Goal: Task Accomplishment & Management: Use online tool/utility

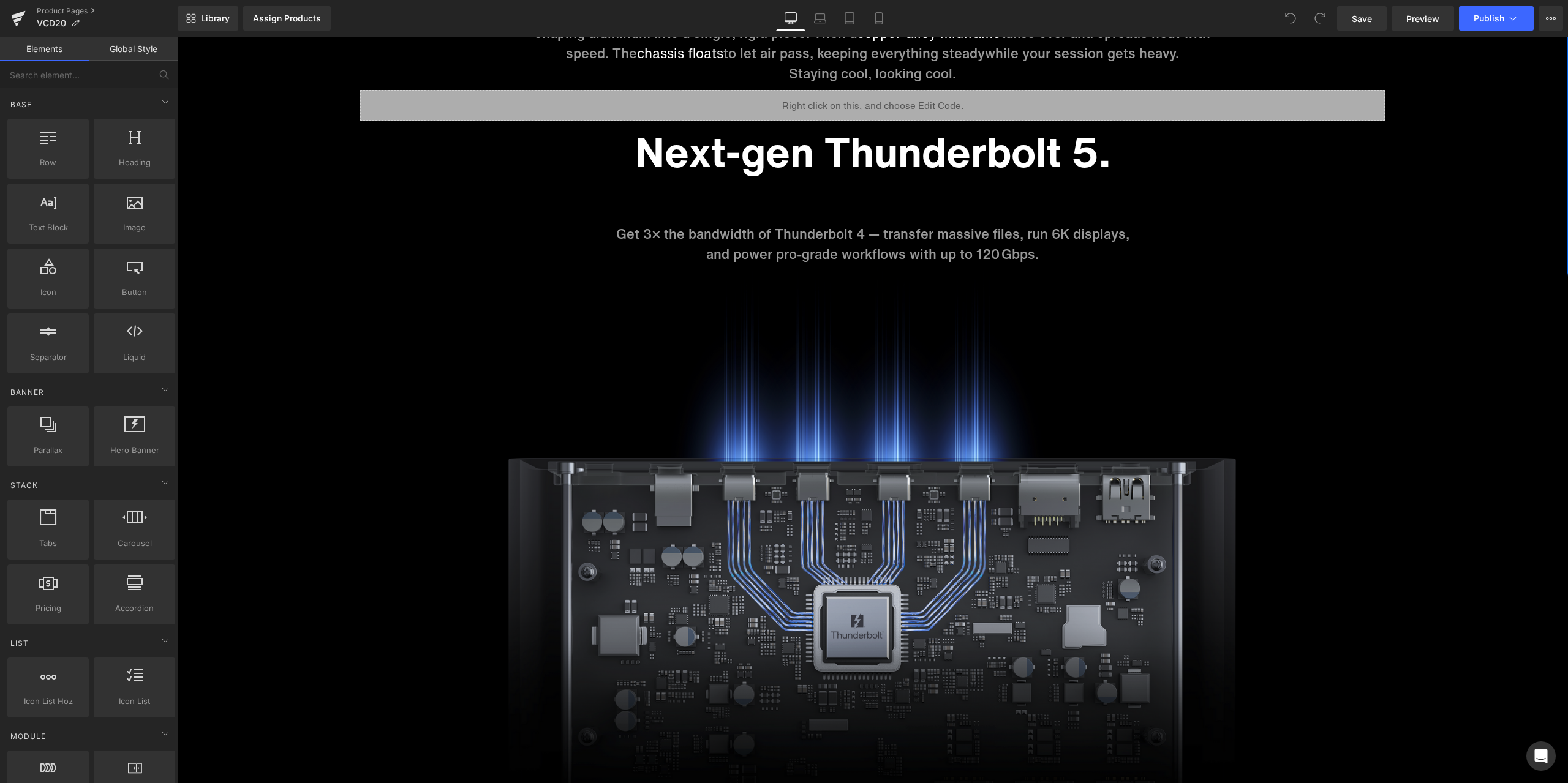
scroll to position [5388, 0]
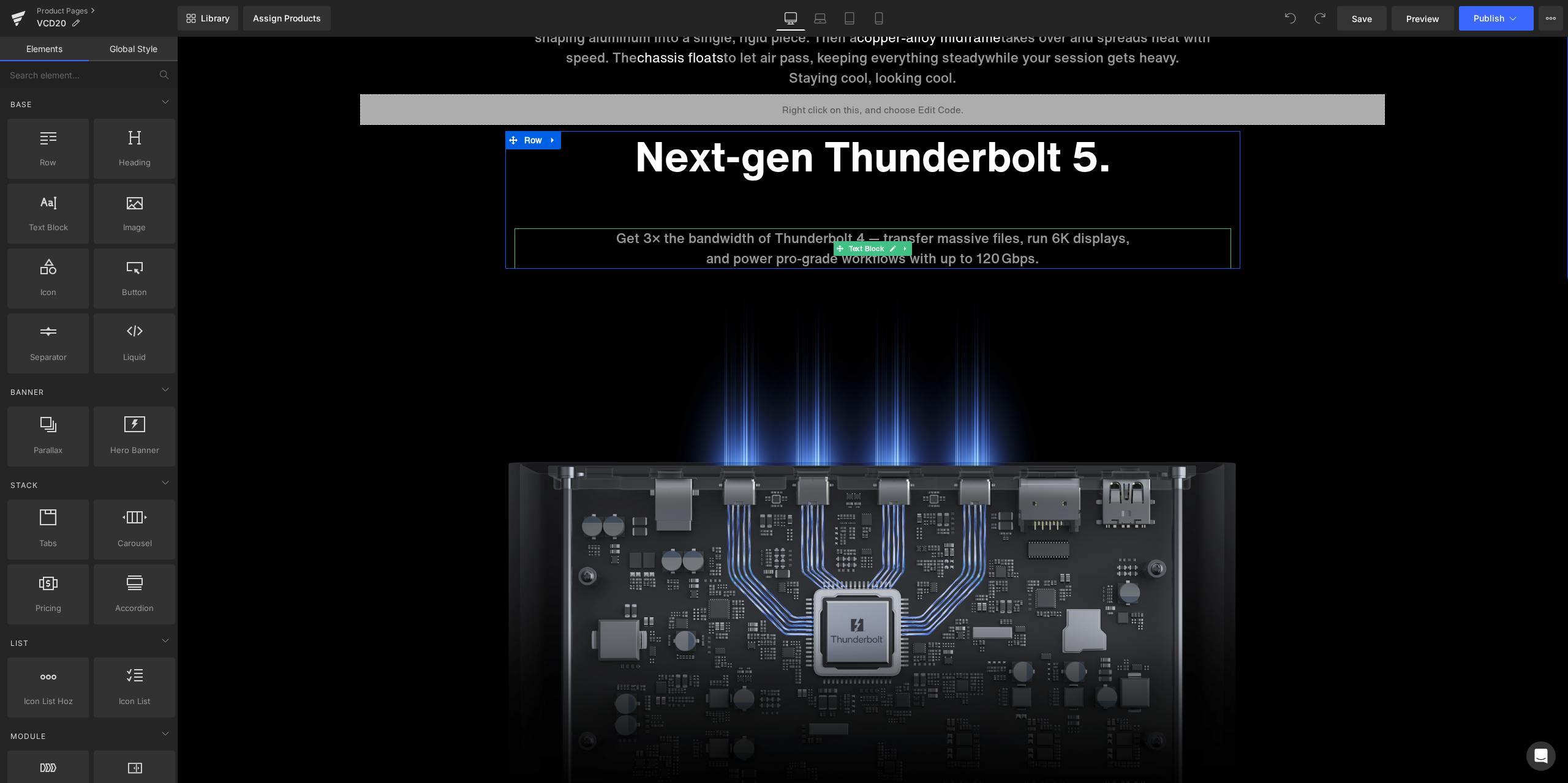
click at [1005, 255] on p "and power pro-grade workflows with up to 120 Gbps." at bounding box center [872, 258] width 717 height 20
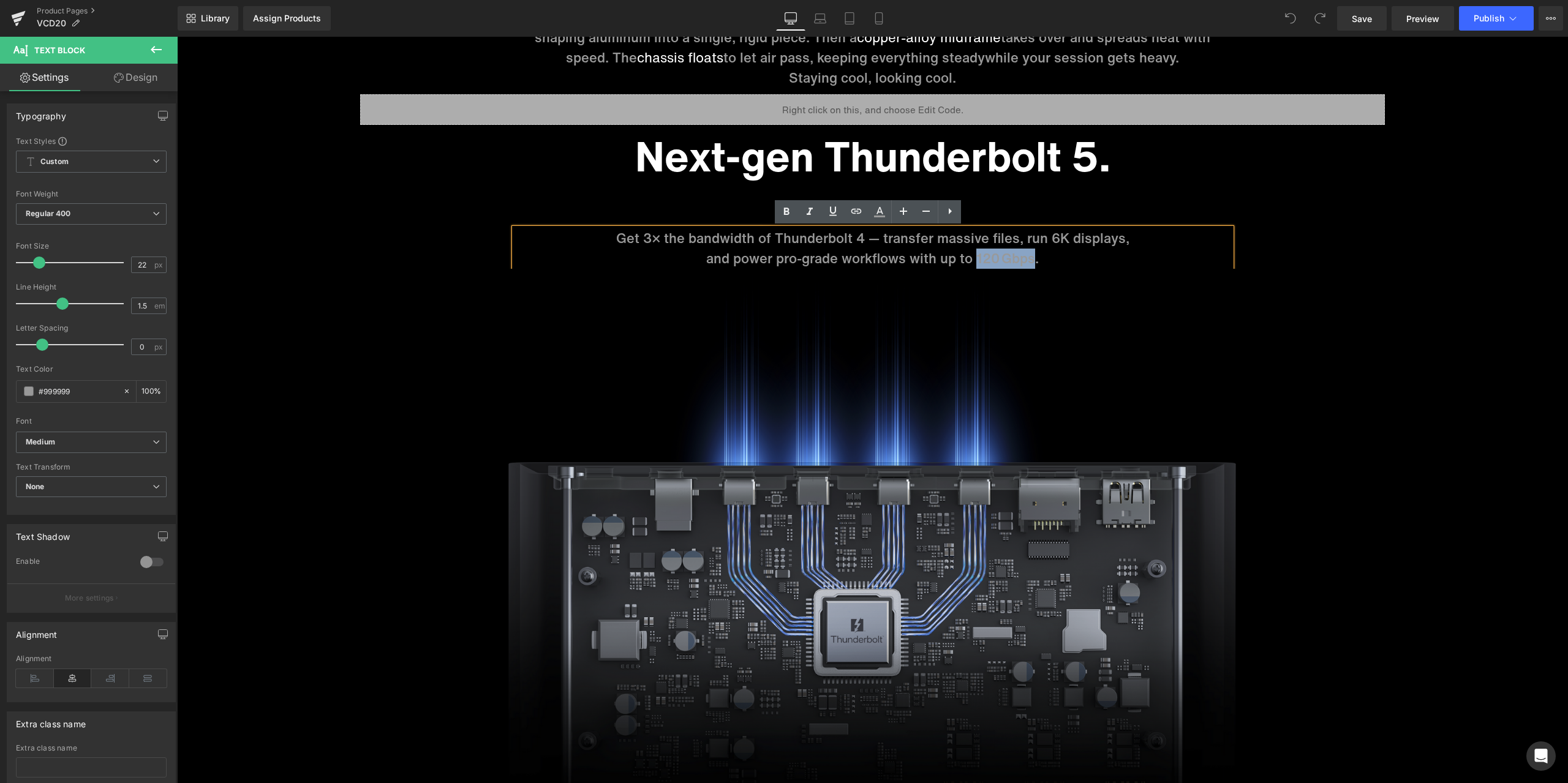
drag, startPoint x: 973, startPoint y: 259, endPoint x: 1027, endPoint y: 259, distance: 54.0
click at [1027, 259] on p "and power pro-grade workflows with up to 120 Gbps." at bounding box center [872, 258] width 717 height 20
click at [874, 209] on icon at bounding box center [879, 212] width 15 height 15
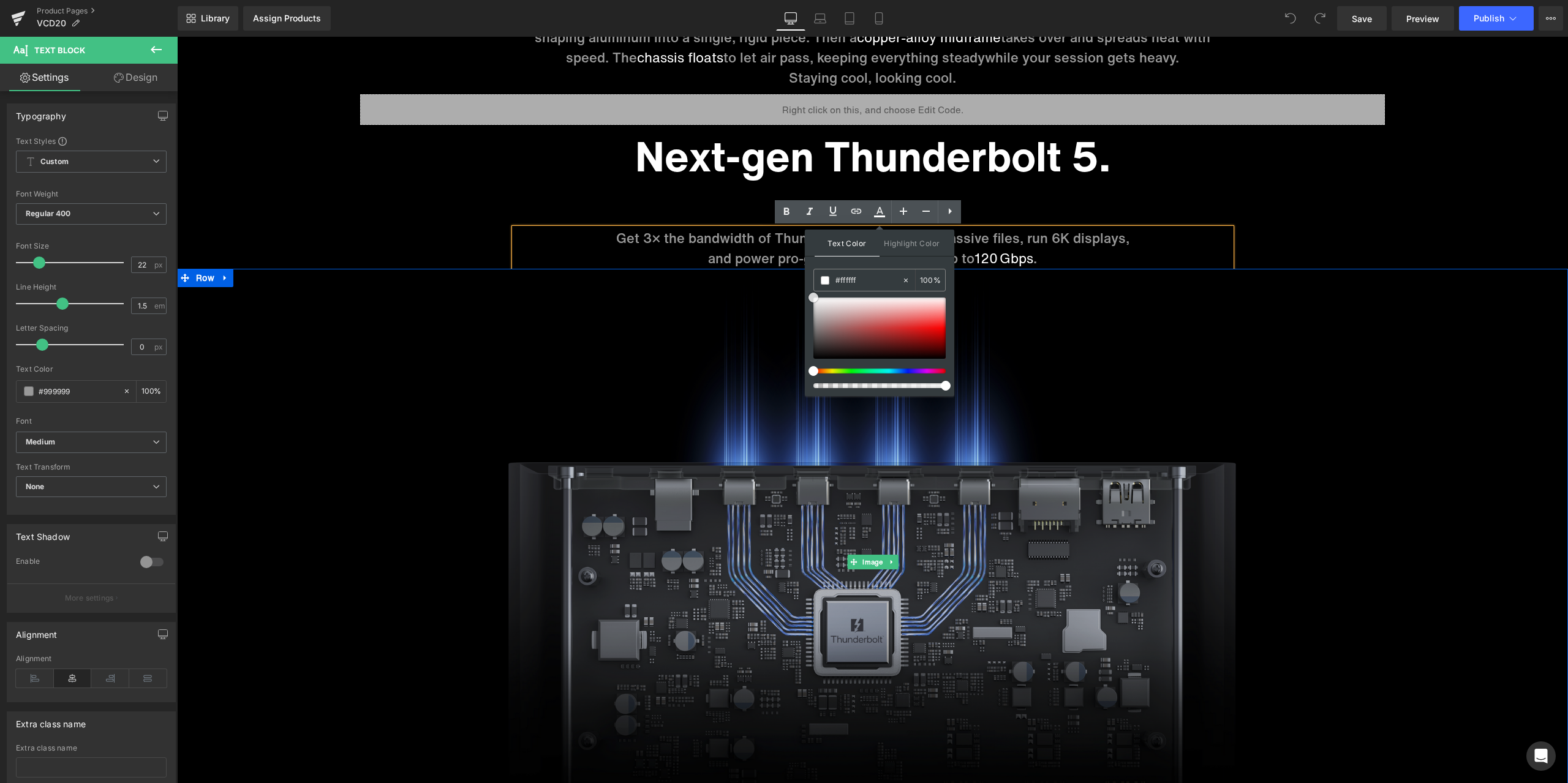
drag, startPoint x: 992, startPoint y: 358, endPoint x: 802, endPoint y: 274, distance: 207.7
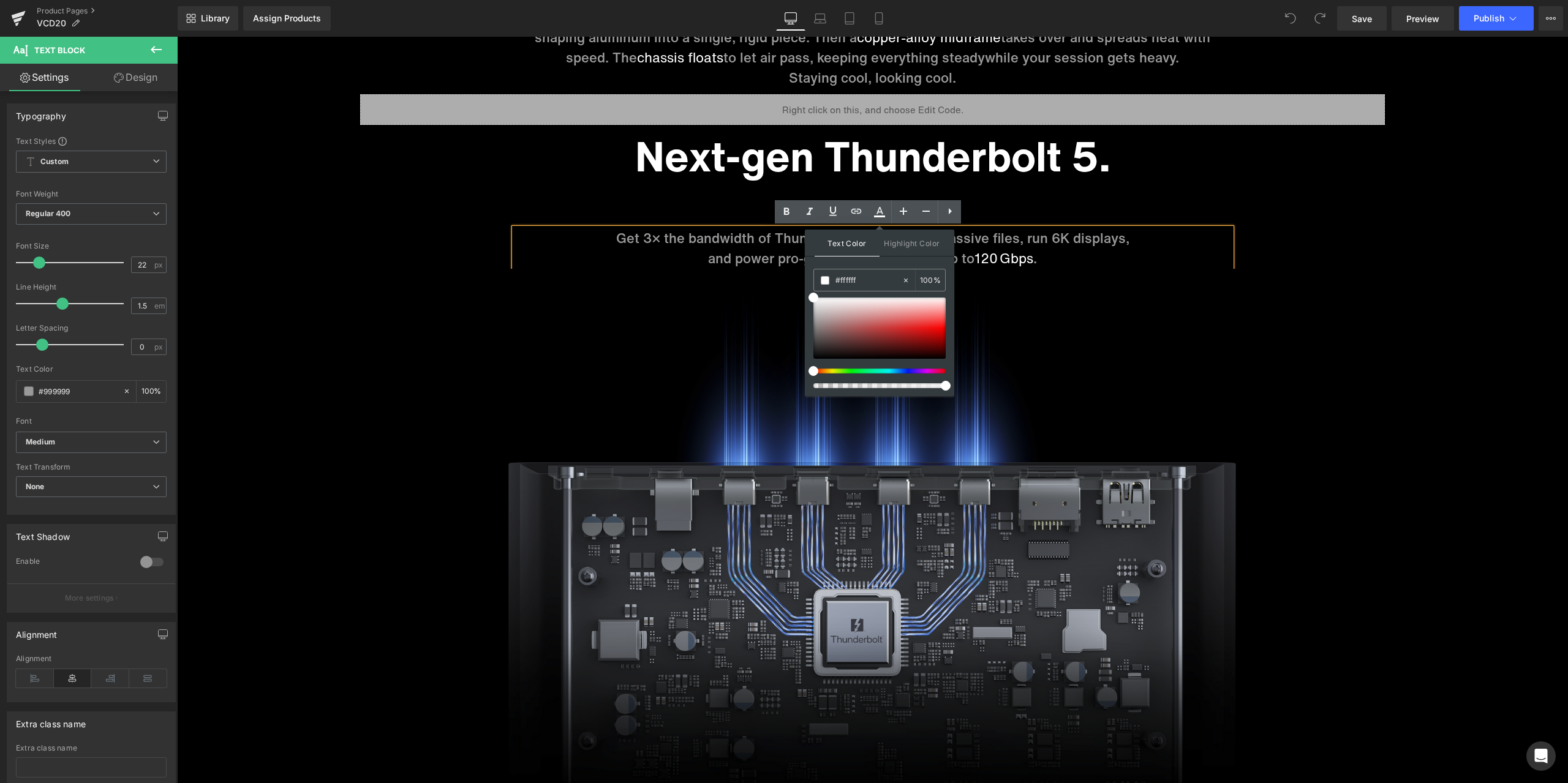
click at [1277, 176] on div "Sale Off (P) Image ‹" at bounding box center [872, 601] width 1391 height 11808
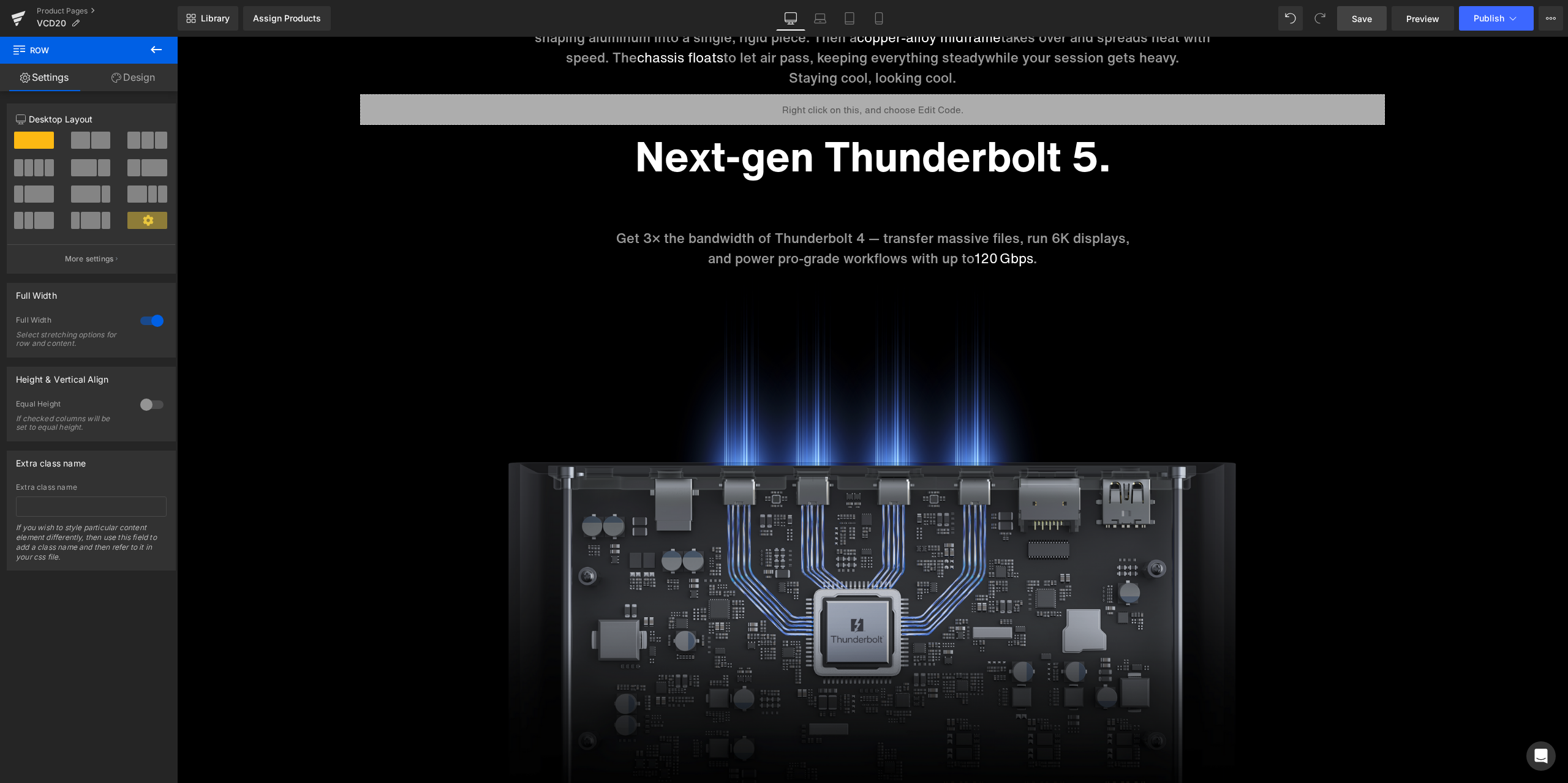
click at [1367, 20] on span "Save" at bounding box center [1361, 18] width 20 height 13
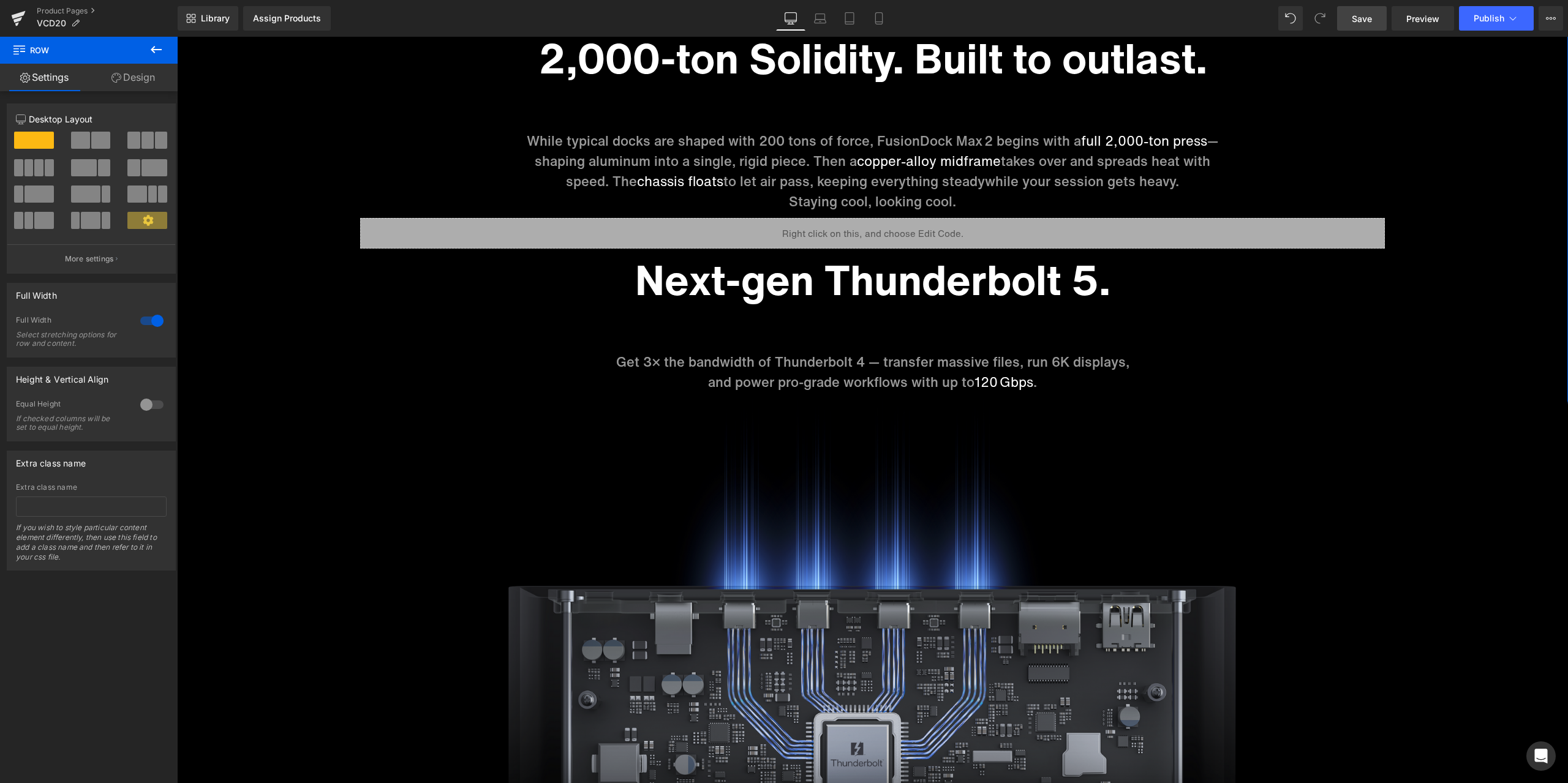
scroll to position [5266, 0]
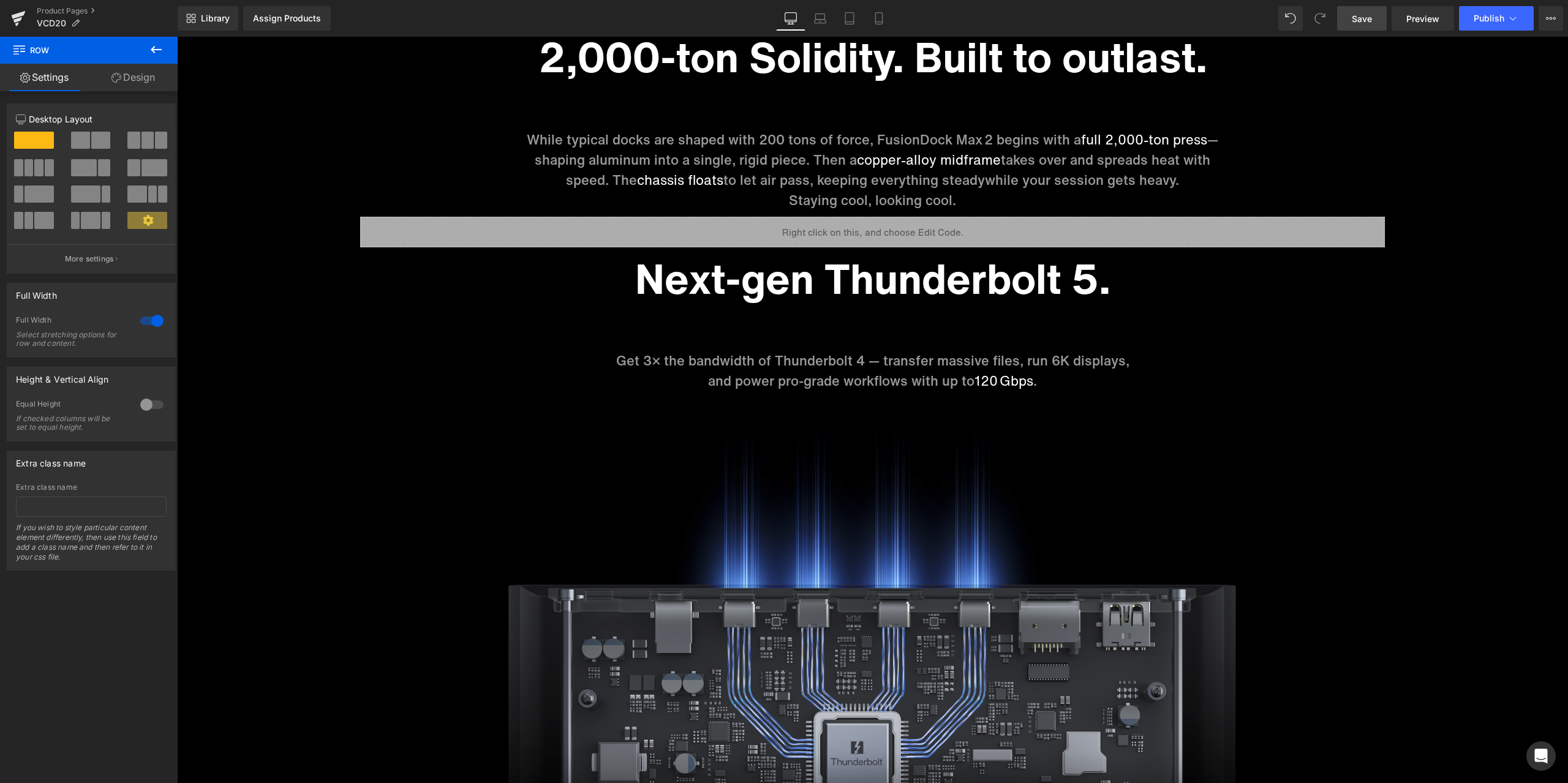
click at [1370, 20] on span "Save" at bounding box center [1361, 18] width 20 height 13
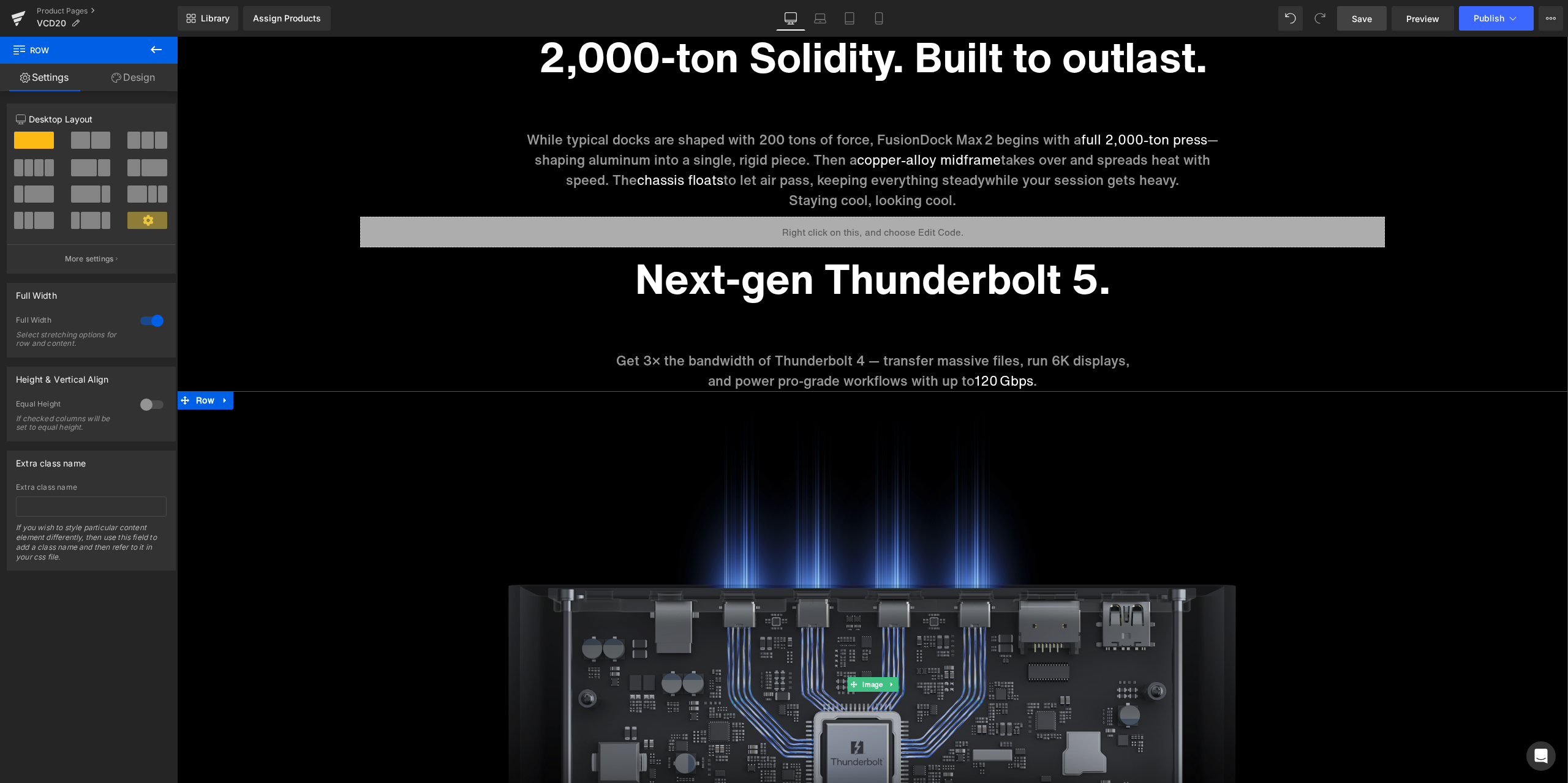
click at [1236, 409] on img at bounding box center [872, 684] width 1391 height 586
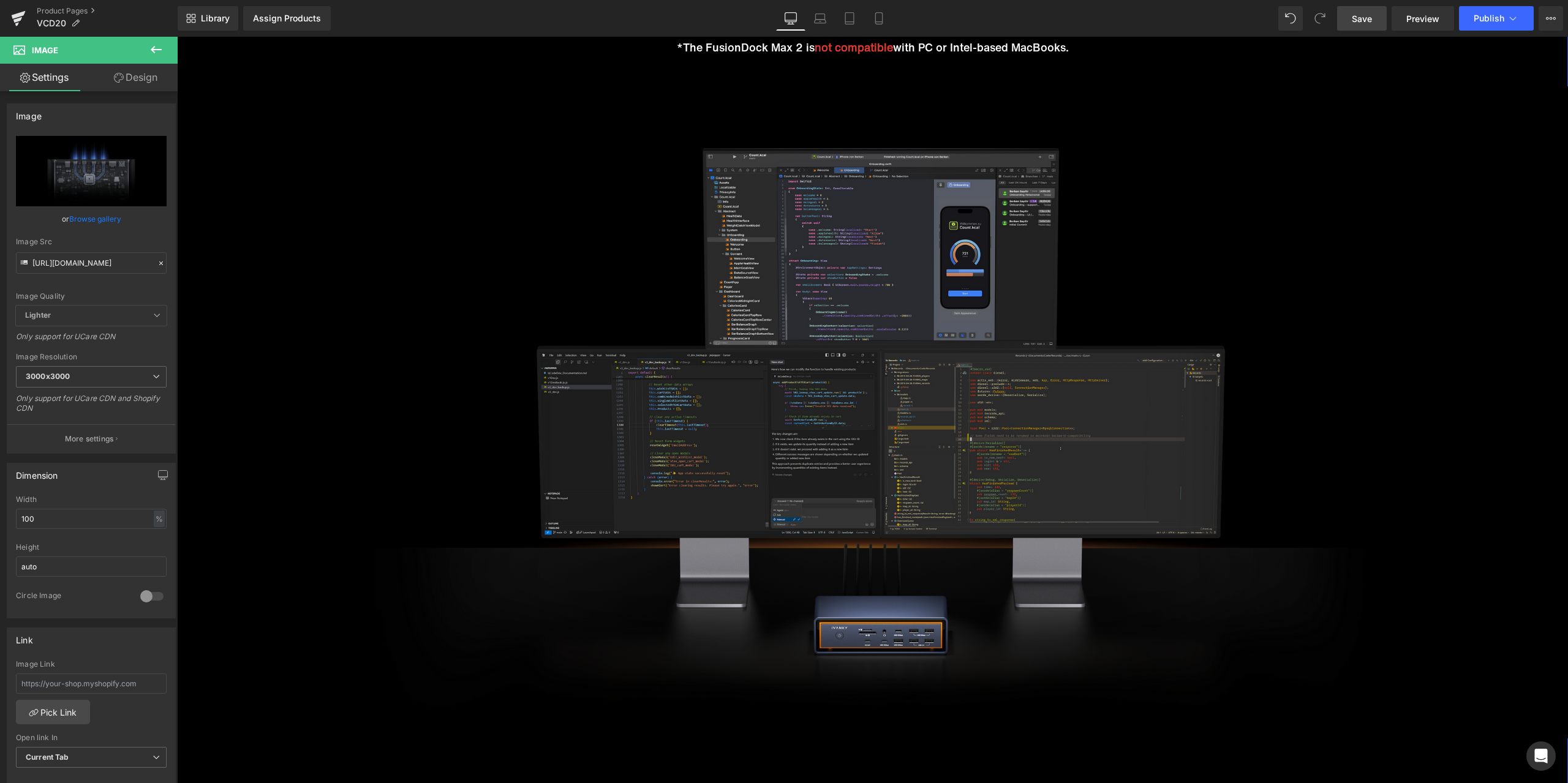
scroll to position [3000, 0]
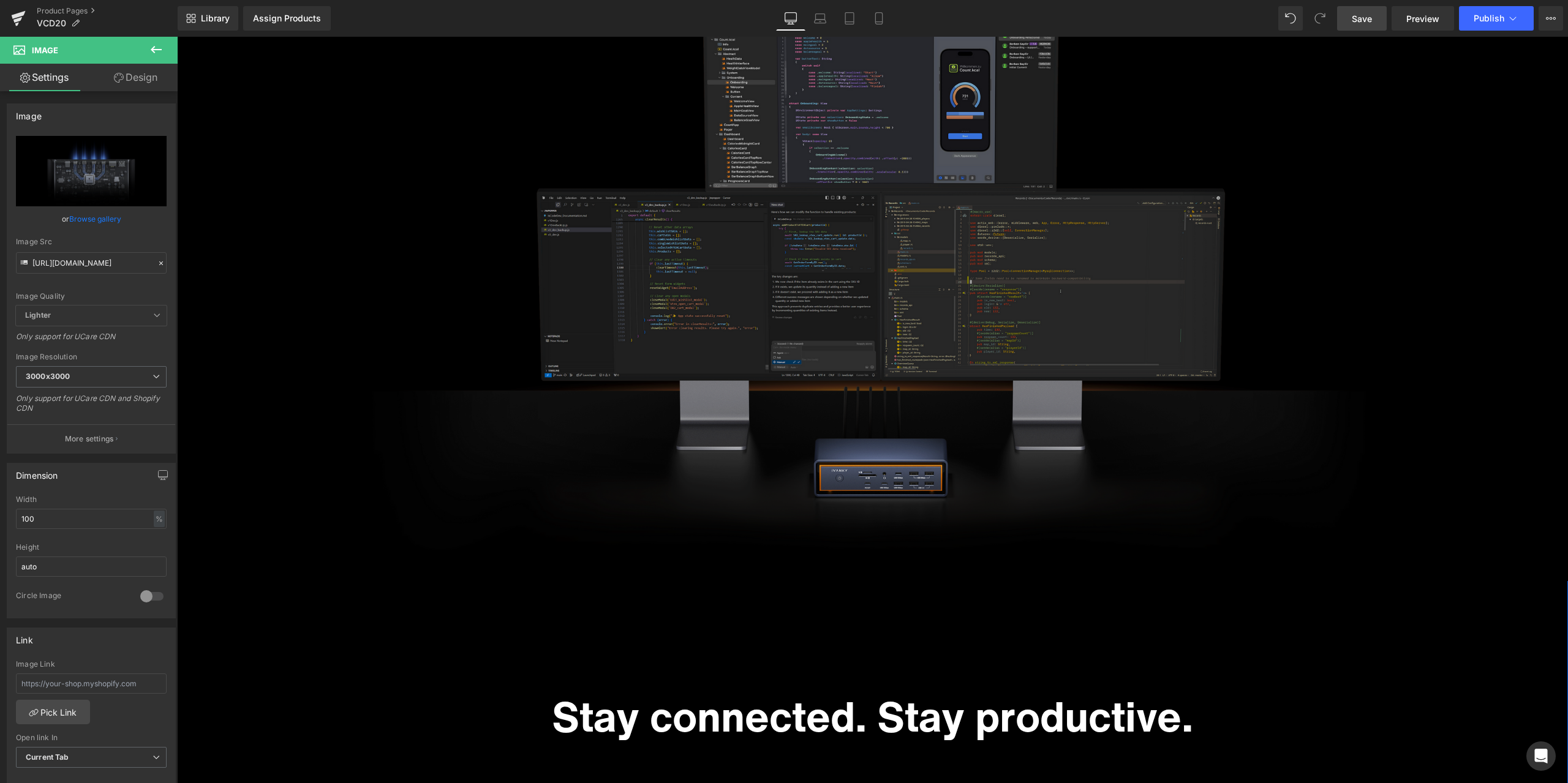
click at [774, 393] on img at bounding box center [872, 254] width 1391 height 651
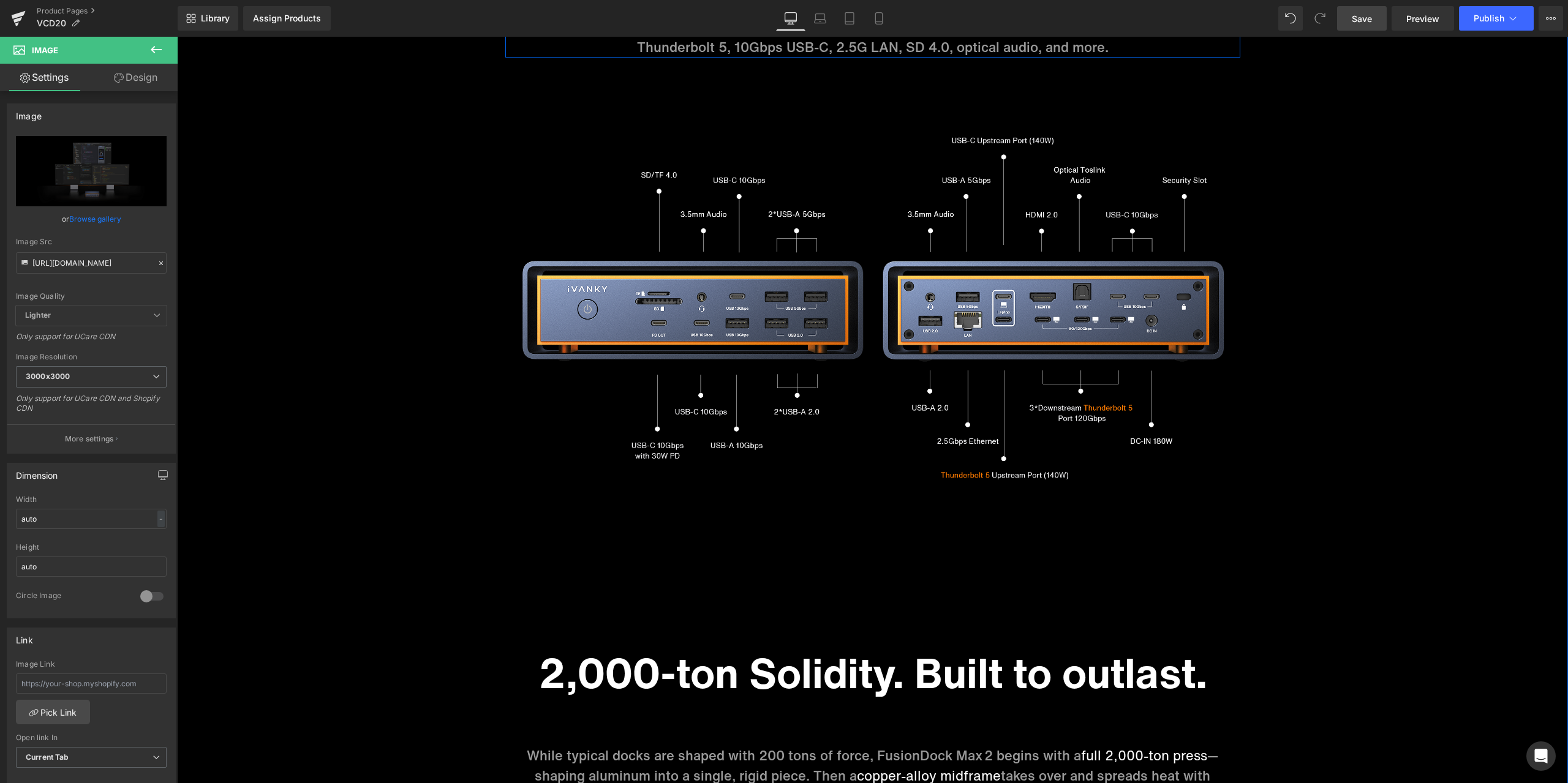
scroll to position [4776, 0]
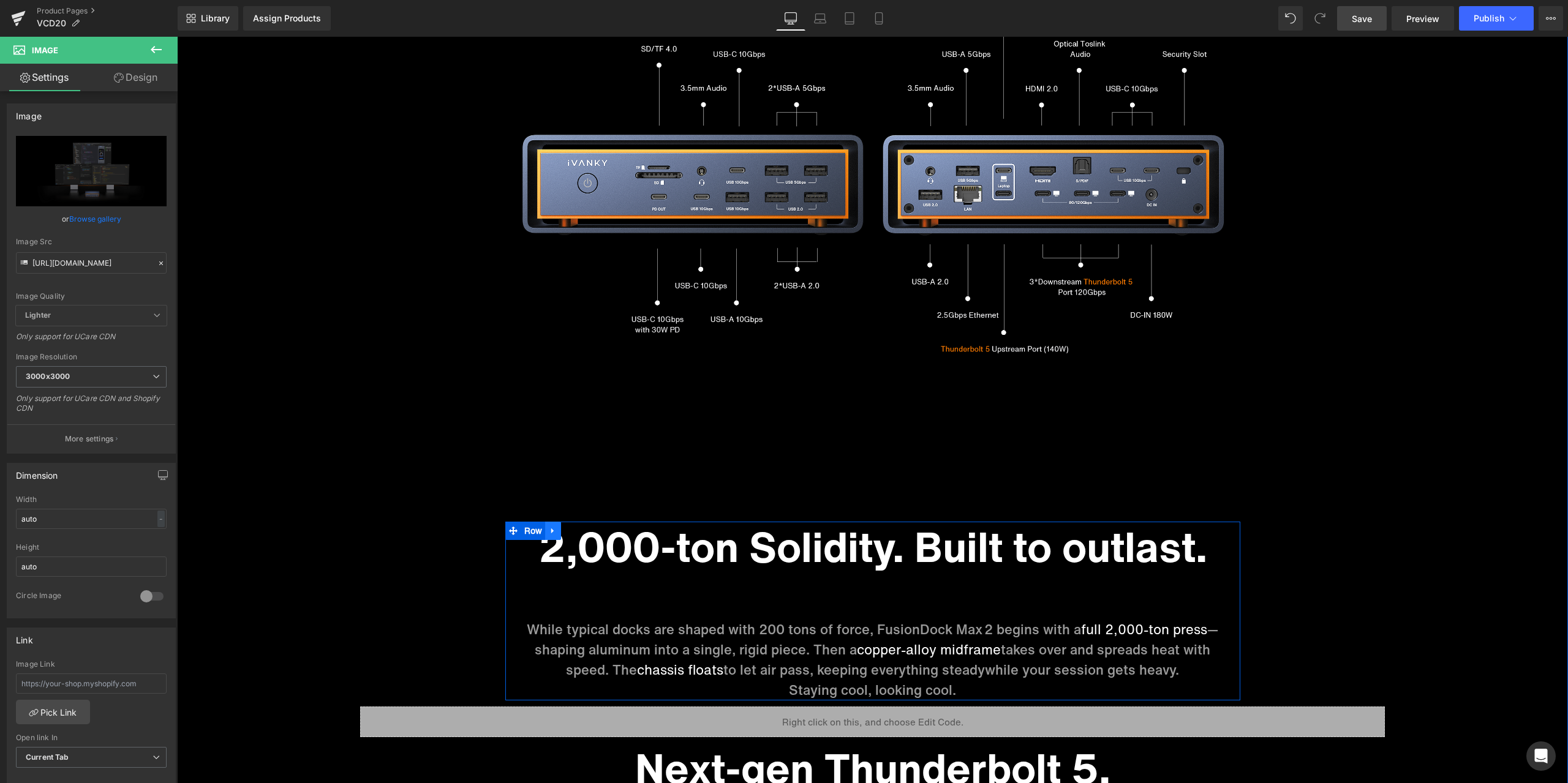
click at [549, 530] on icon at bounding box center [553, 532] width 9 height 10
click at [565, 528] on icon at bounding box center [569, 531] width 9 height 9
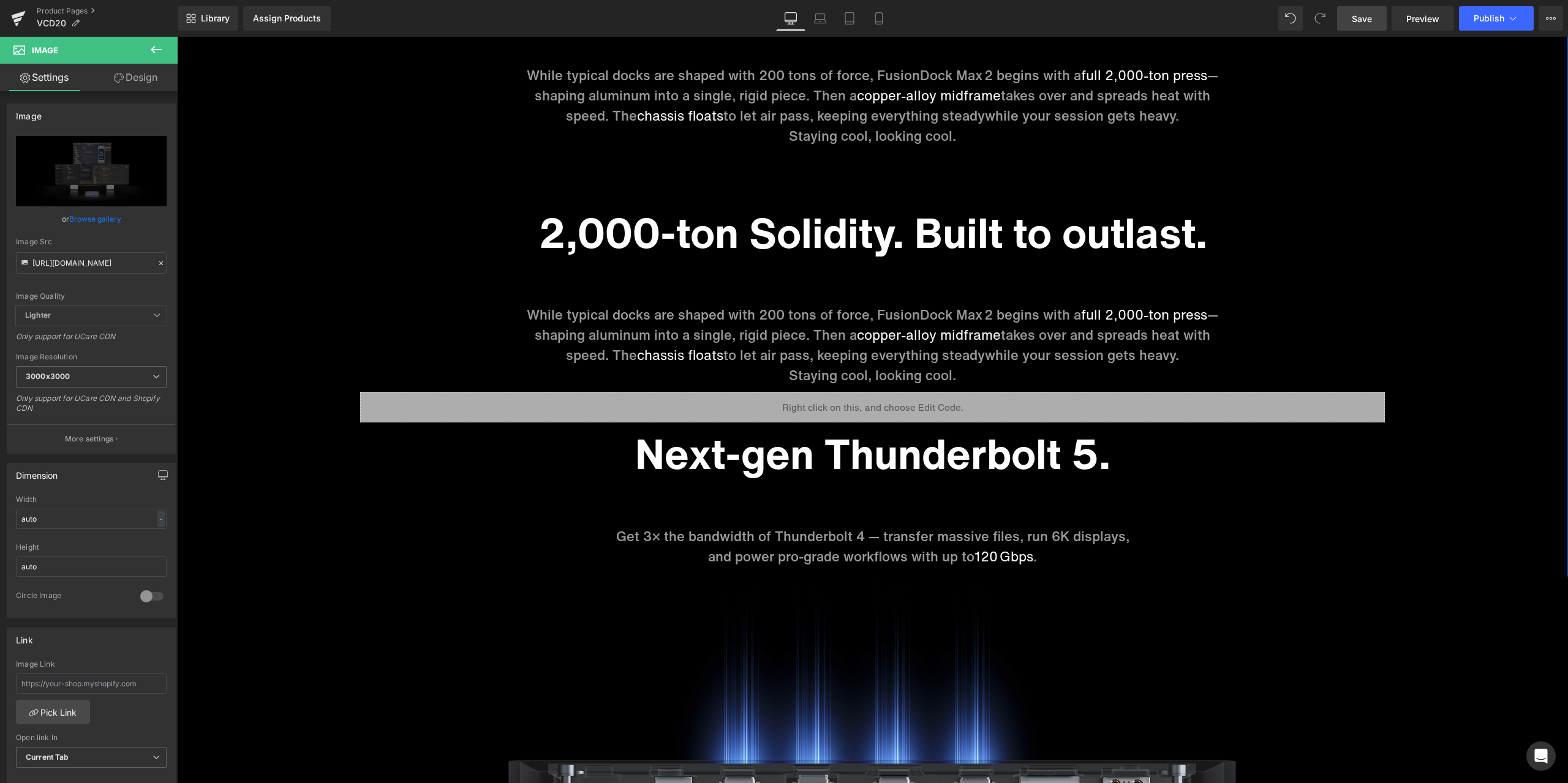
scroll to position [5575, 0]
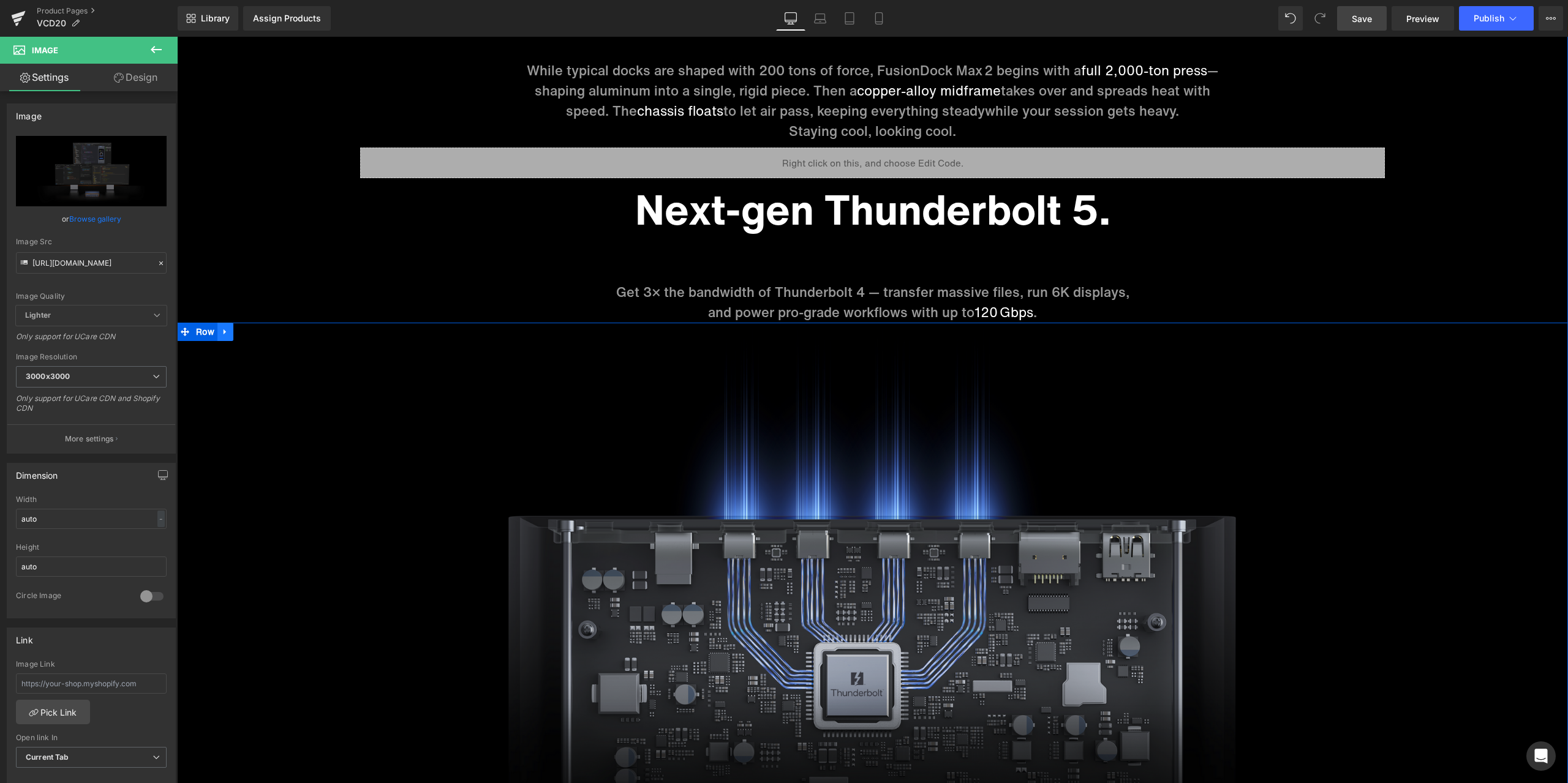
click at [224, 332] on icon at bounding box center [225, 332] width 9 height 10
click at [237, 329] on icon at bounding box center [241, 332] width 9 height 9
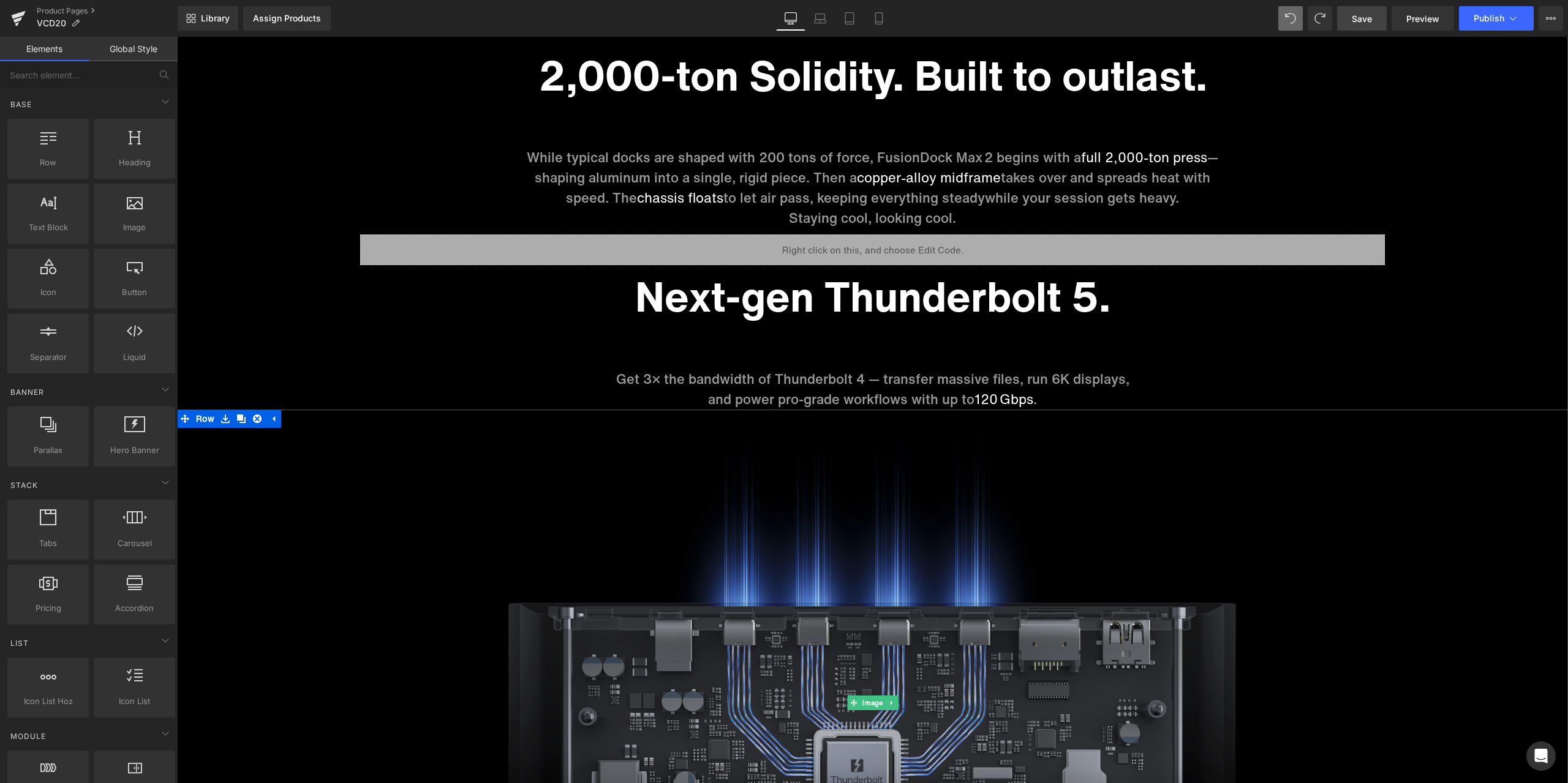
scroll to position [5671, 0]
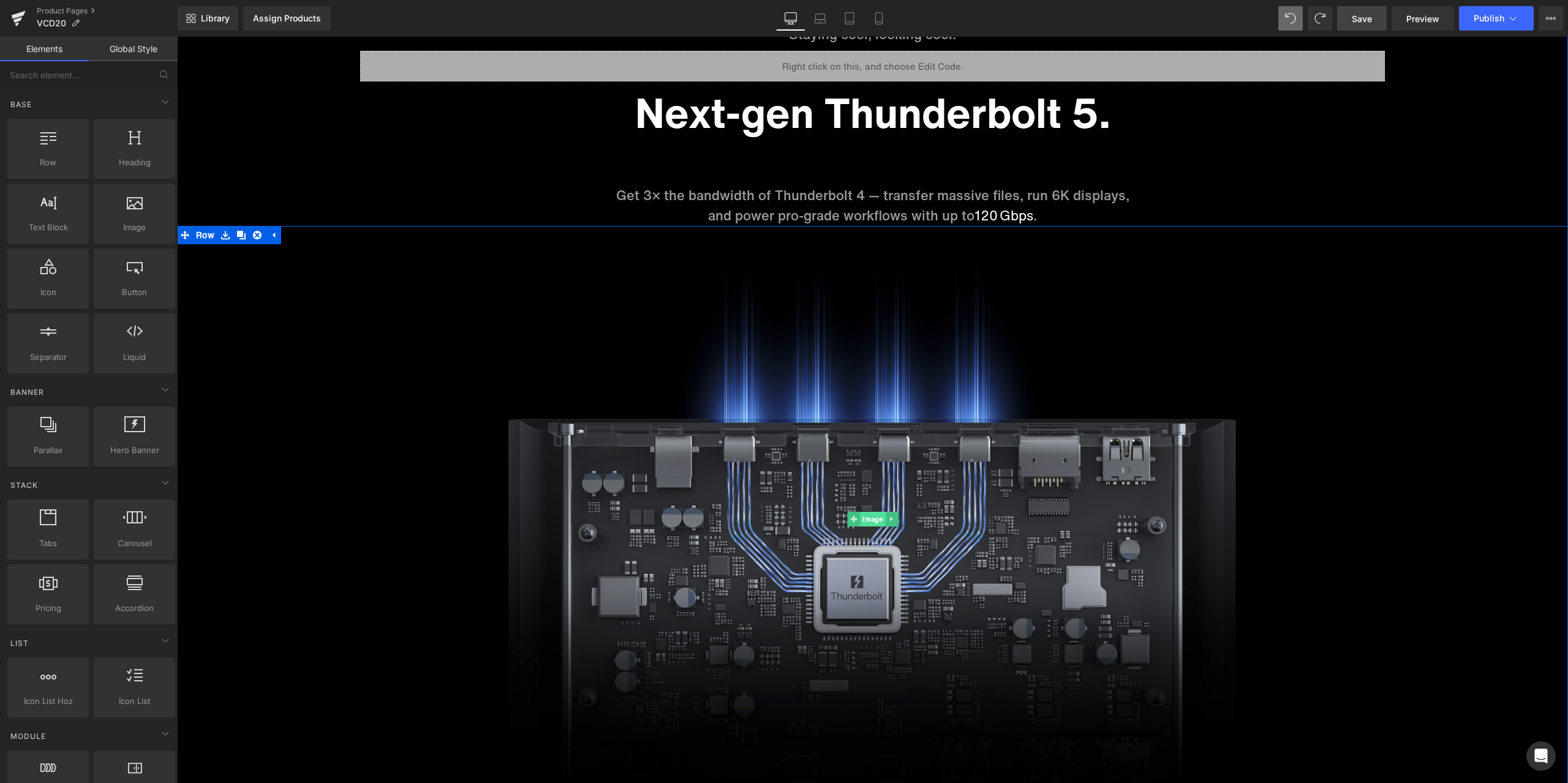
click at [871, 520] on span "Image" at bounding box center [873, 519] width 25 height 15
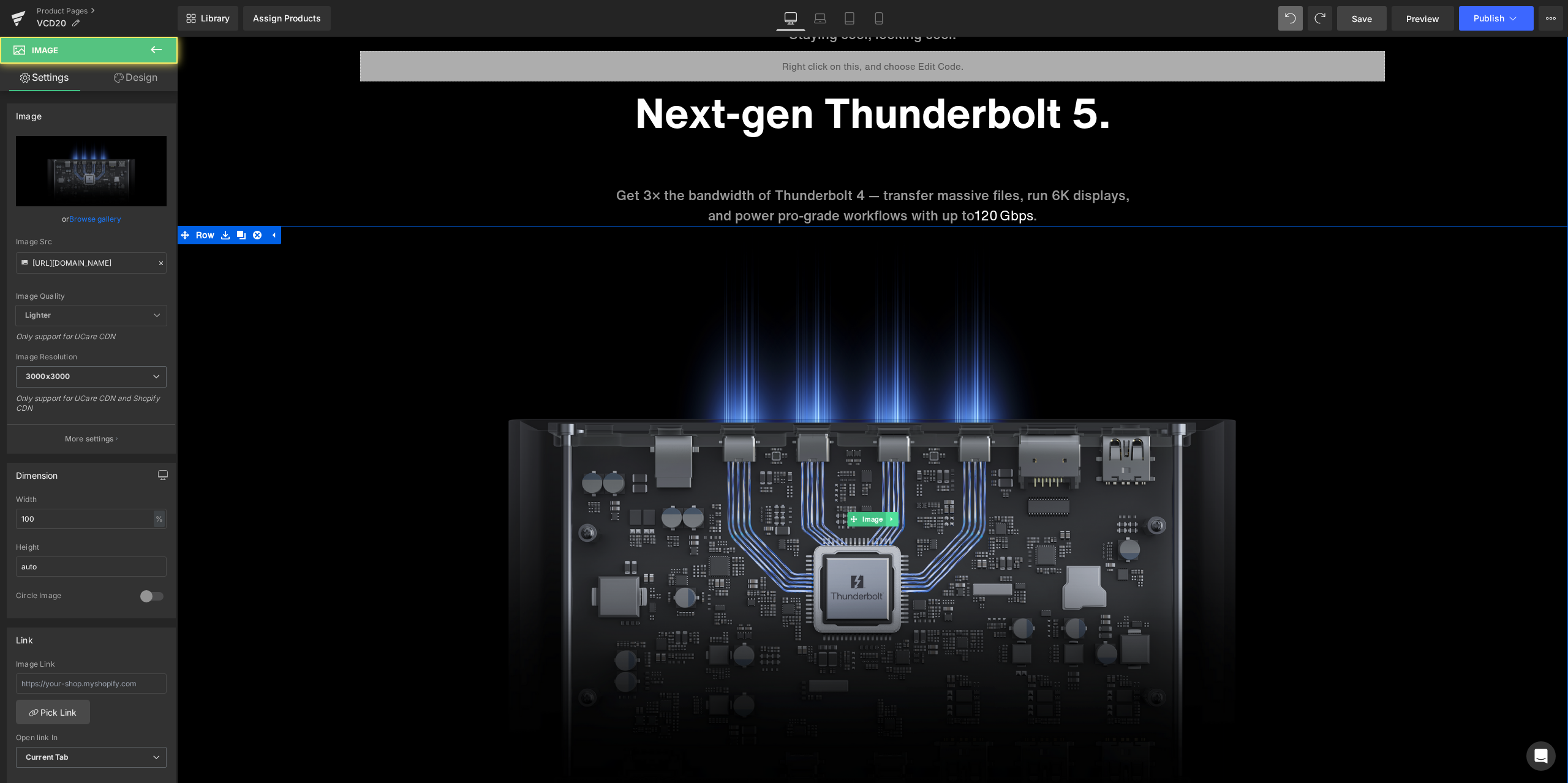
click at [891, 520] on link at bounding box center [891, 519] width 13 height 15
click at [884, 520] on icon at bounding box center [885, 519] width 6 height 6
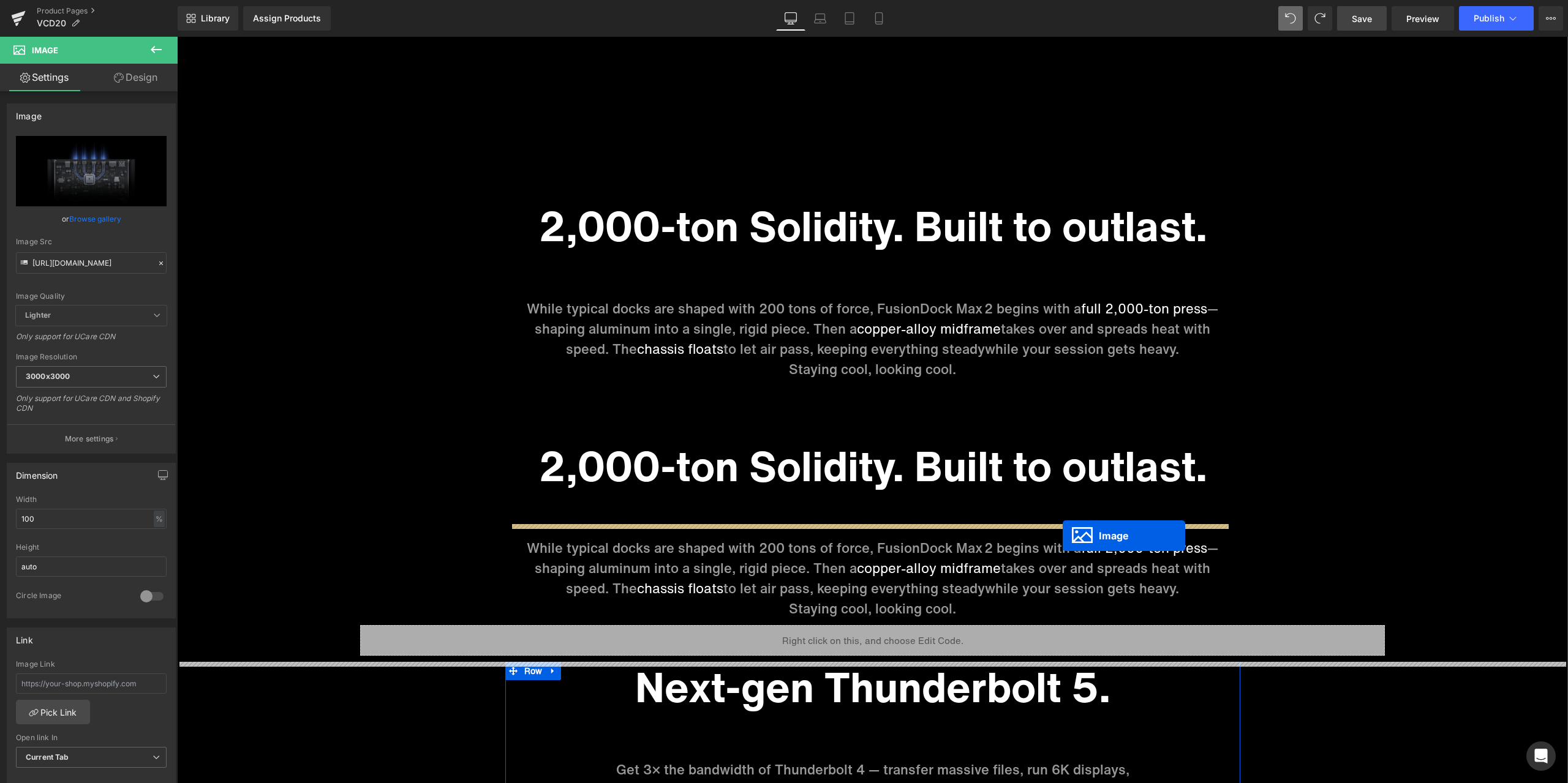
scroll to position [5051, 0]
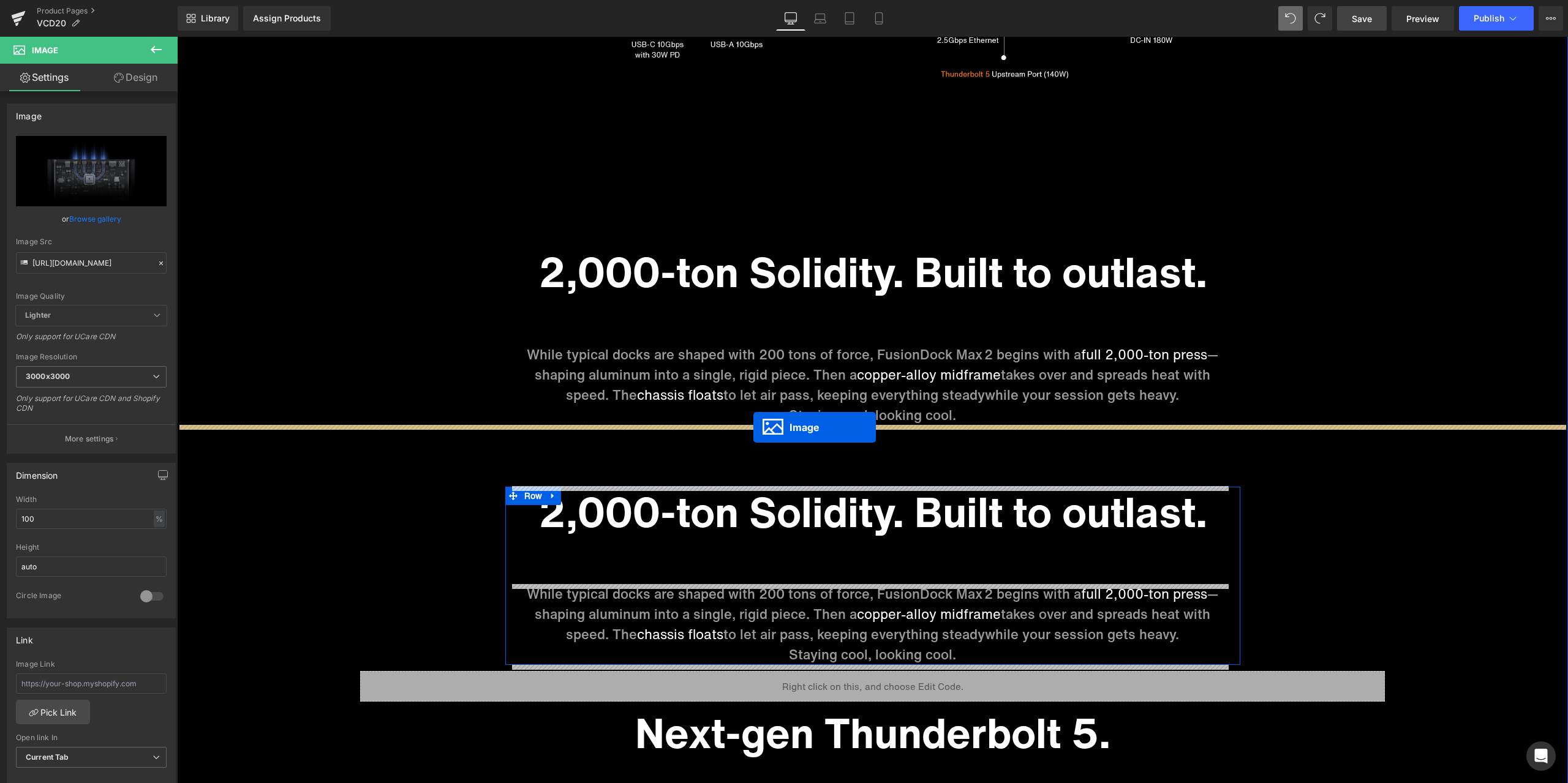
drag, startPoint x: 876, startPoint y: 562, endPoint x: 753, endPoint y: 428, distance: 181.9
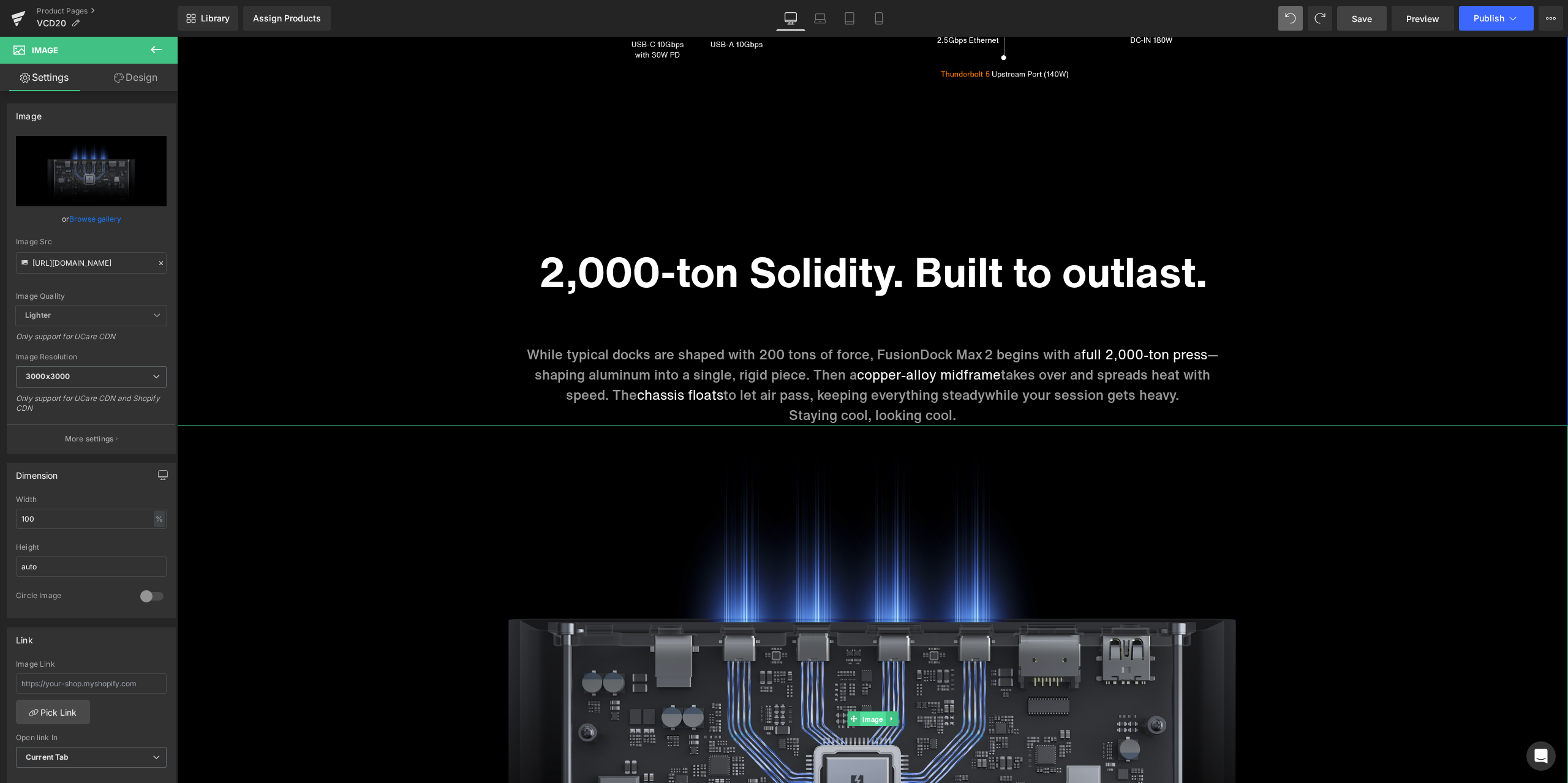
click at [868, 716] on span "Image" at bounding box center [873, 720] width 25 height 15
click at [871, 720] on span "Image" at bounding box center [873, 719] width 25 height 15
click at [157, 262] on icon at bounding box center [161, 263] width 9 height 9
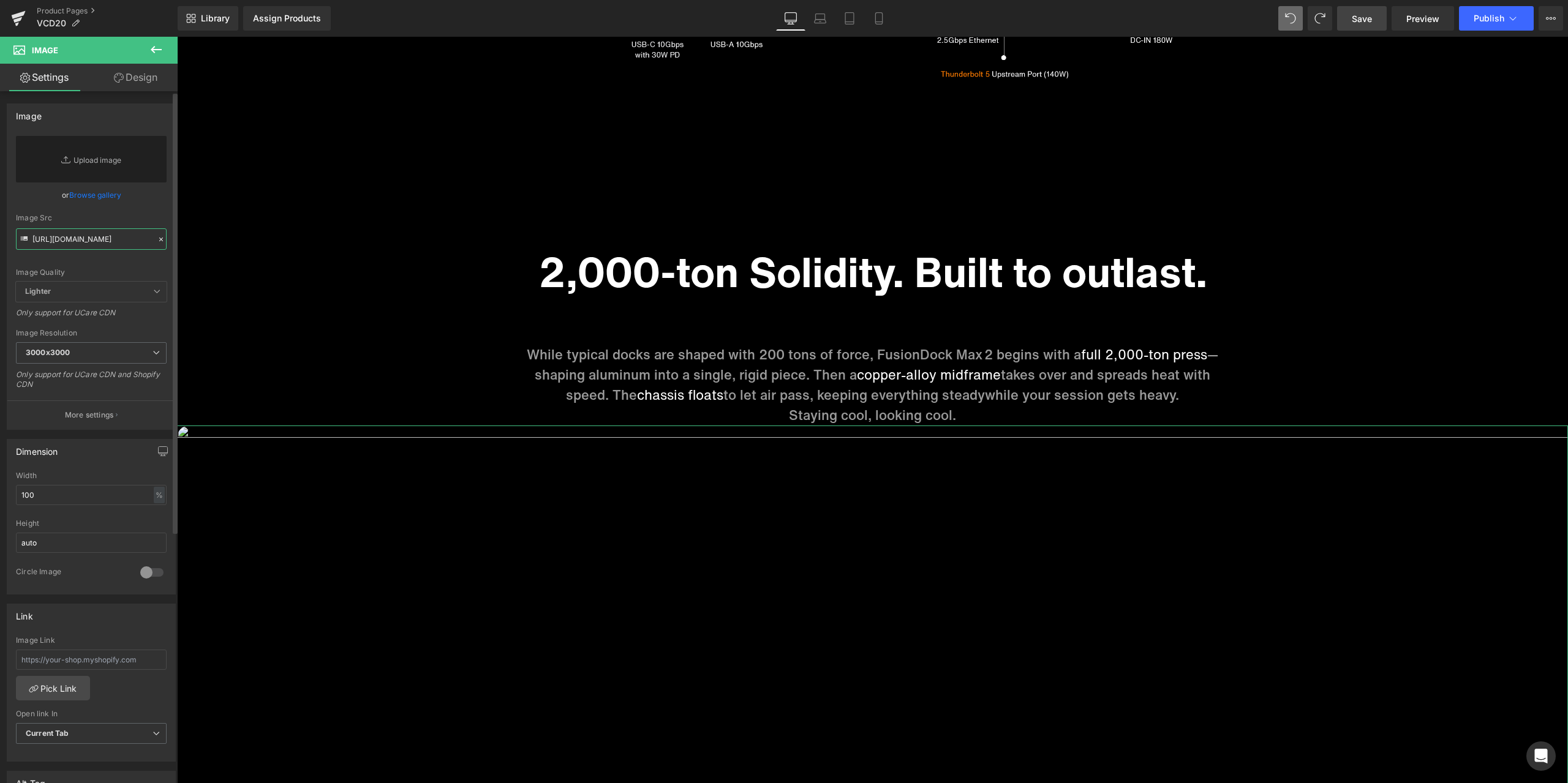
click at [115, 244] on input "https://cdn.shopify.com/s/files/1/0576/6833/7827/files/120Gbps_2x_c7169f89-14cd…" at bounding box center [91, 239] width 151 height 21
paste input "https://cdn.shopify.com/s/files/1/0576/6833/7827/files/03cf28601193e4510a3c2e47…"
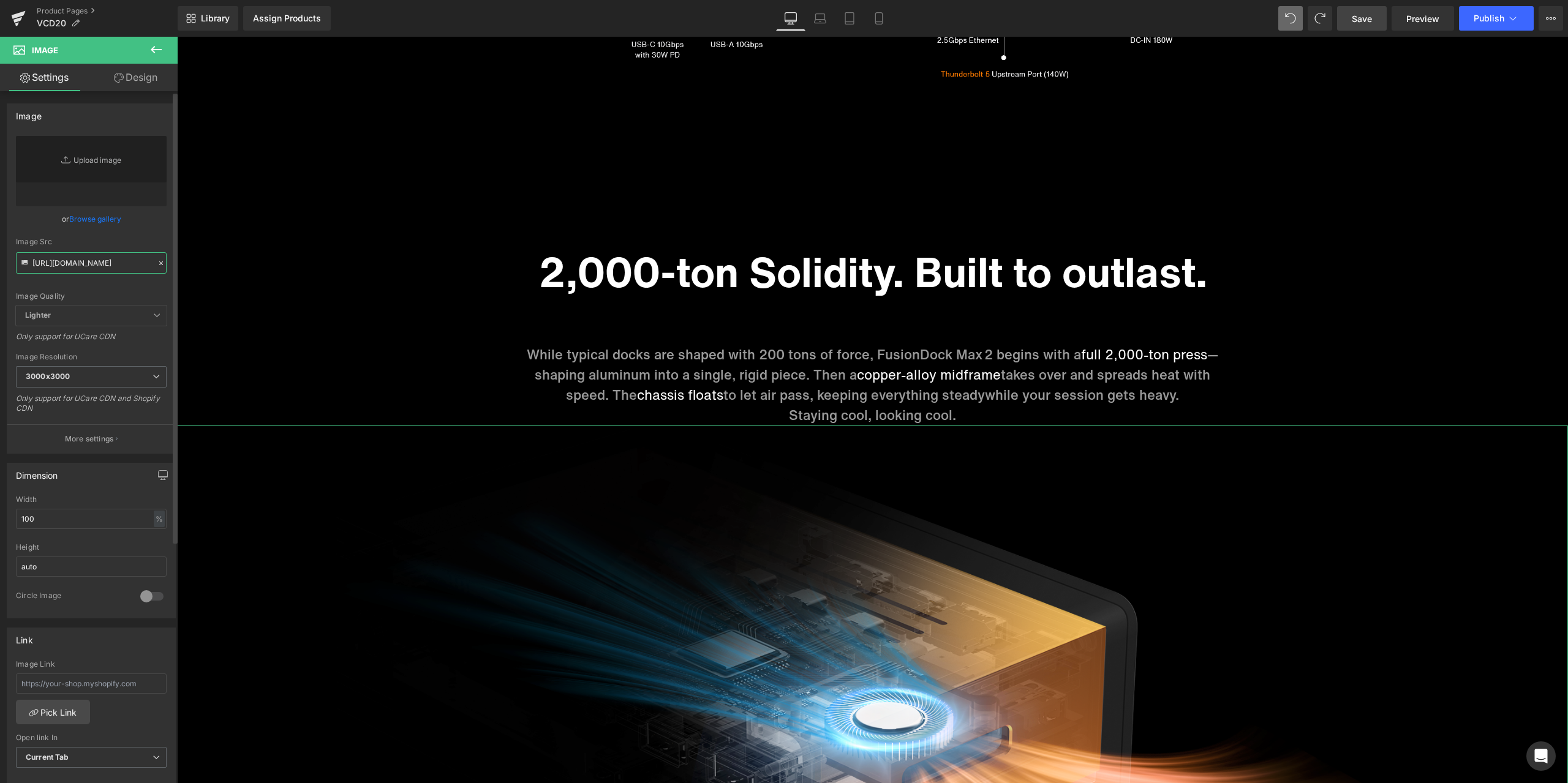
type input "https://cdn.shopify.com/s/files/1/0576/6833/7827/files/03cf28601193e4510a3c2e47…"
click at [146, 228] on div "Image Quality Lighter Lightest Lighter Lighter Lightest Only support for UCare …" at bounding box center [91, 221] width 151 height 170
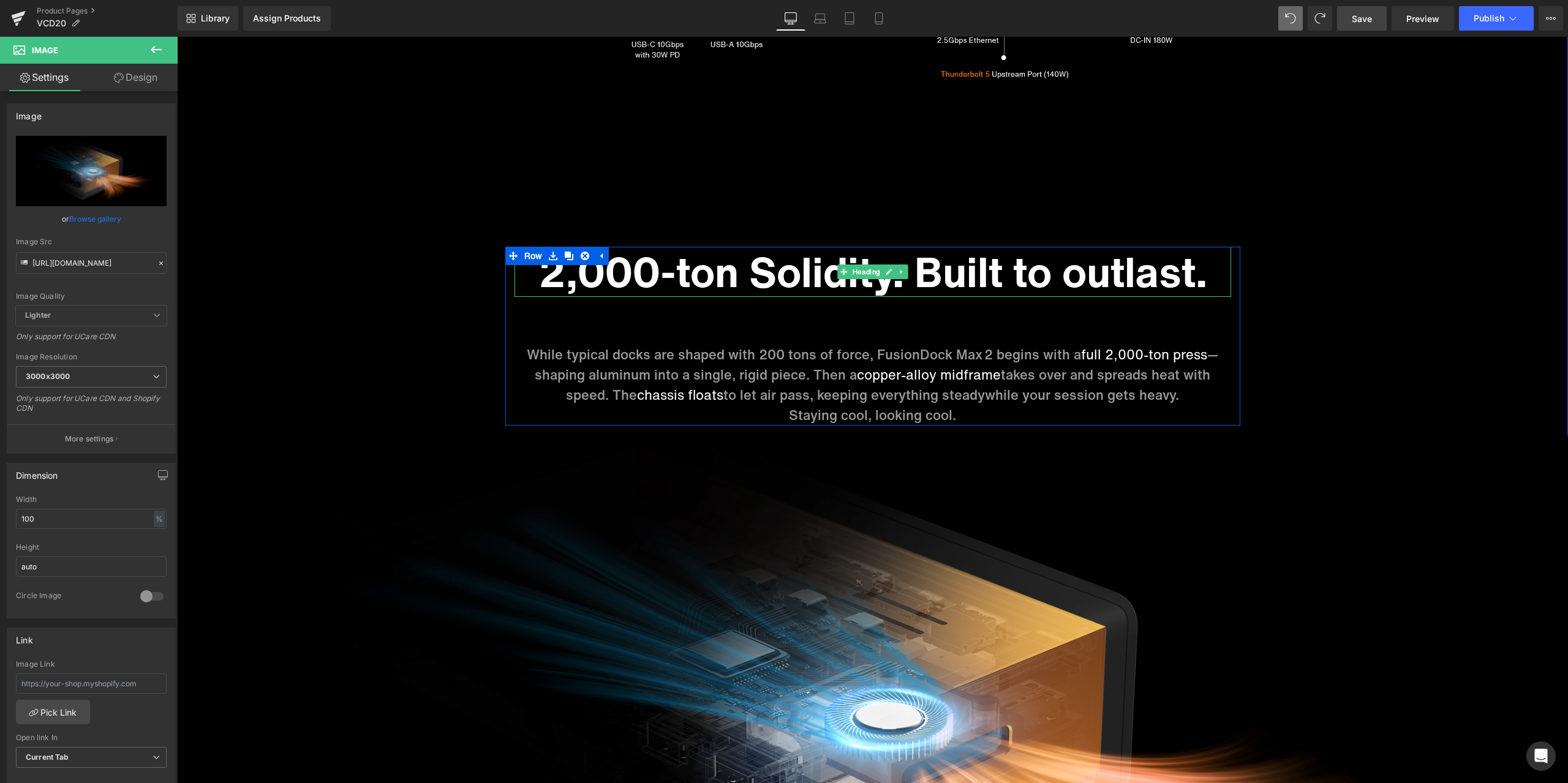
click at [701, 287] on h1 "2,000-ton Solidity. Built to outlast." at bounding box center [872, 271] width 717 height 50
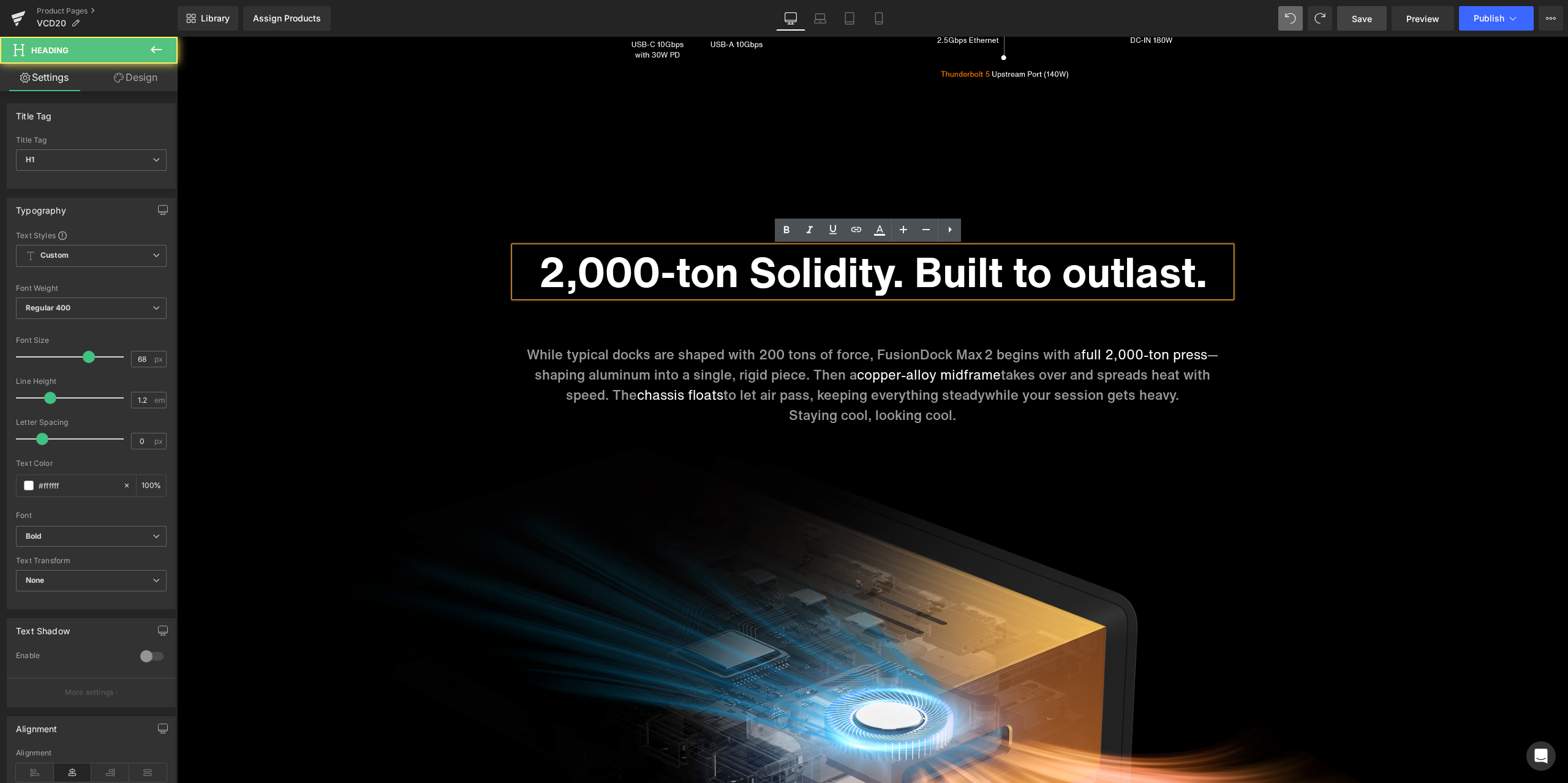
click at [705, 278] on h1 "2,000-ton Solidity. Built to outlast." at bounding box center [872, 271] width 717 height 50
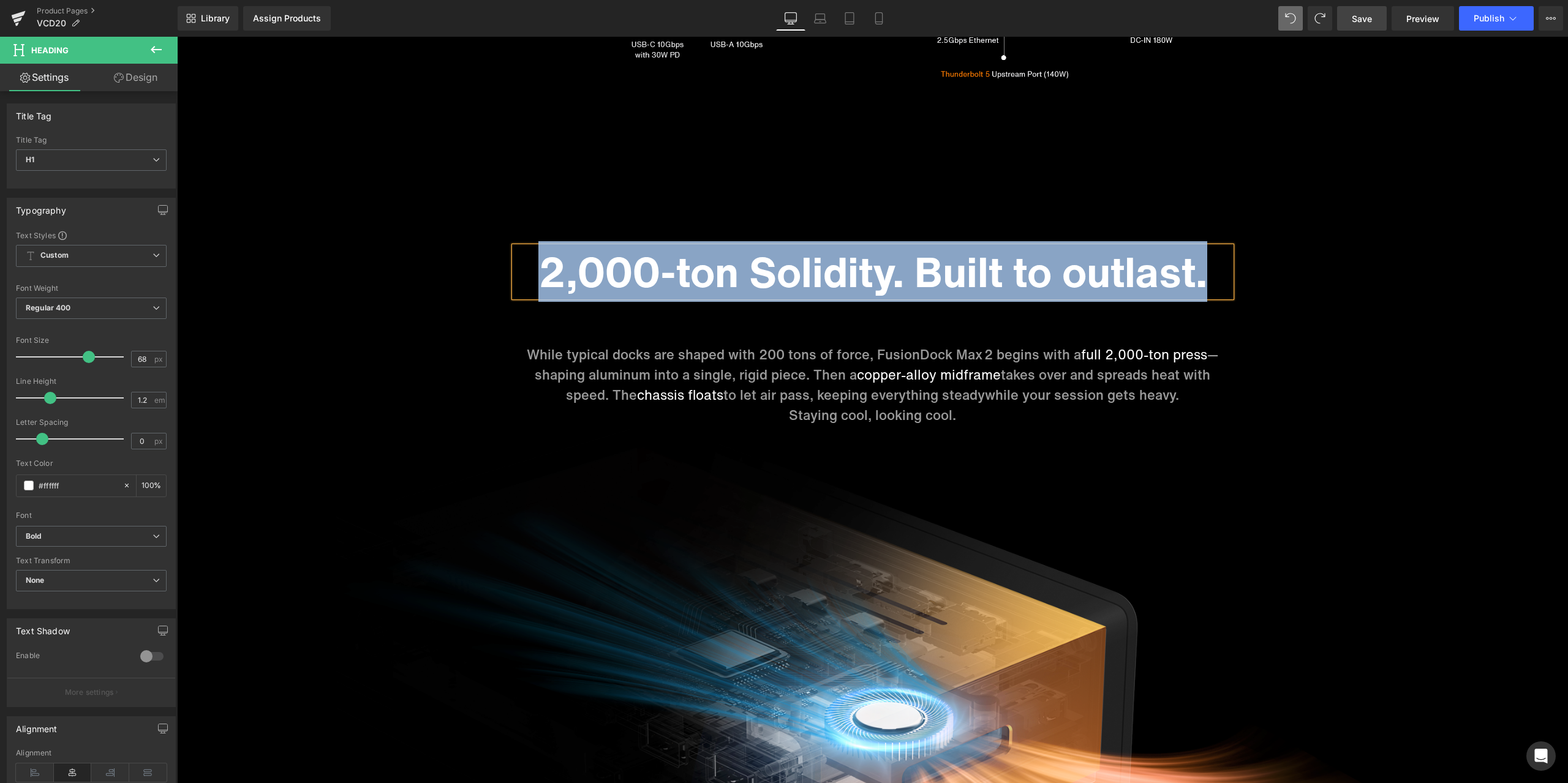
paste div
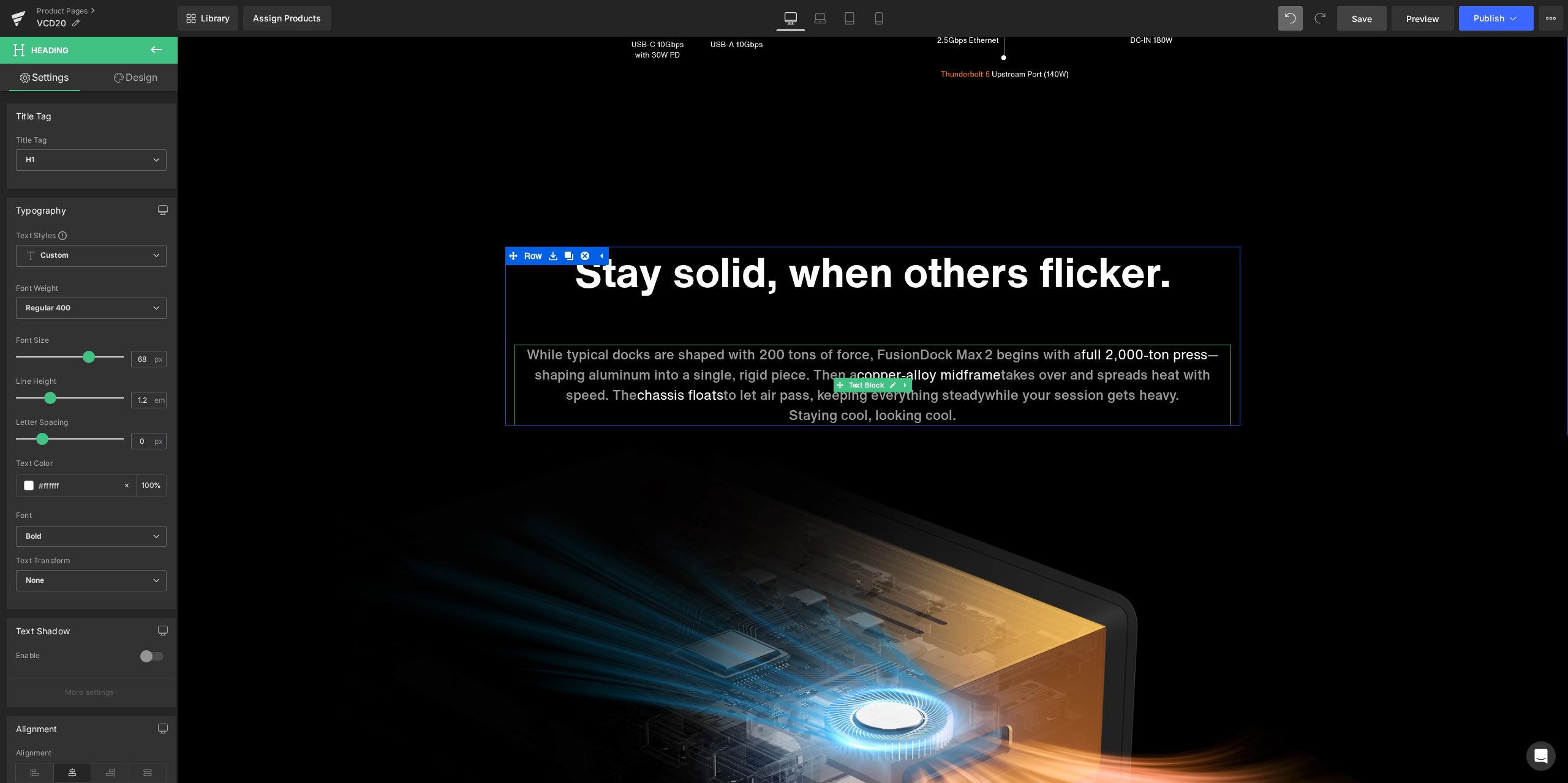
click at [700, 370] on p "While typical docks are shaped with 200 tons of force, FusionDock Max 2 begins …" at bounding box center [872, 375] width 717 height 60
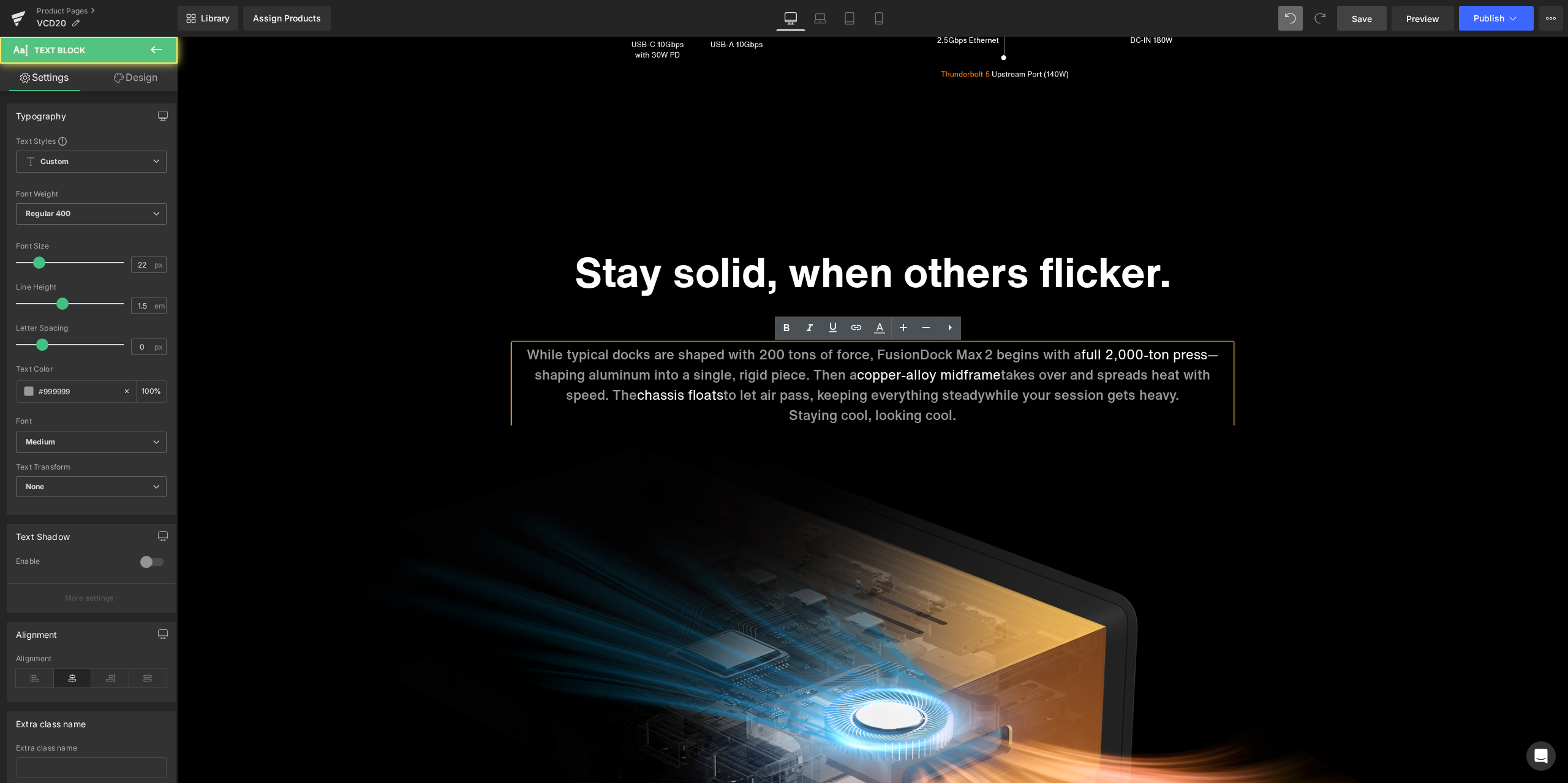
click at [727, 361] on p "While typical docks are shaped with 200 tons of force, FusionDock Max 2 begins …" at bounding box center [872, 375] width 717 height 60
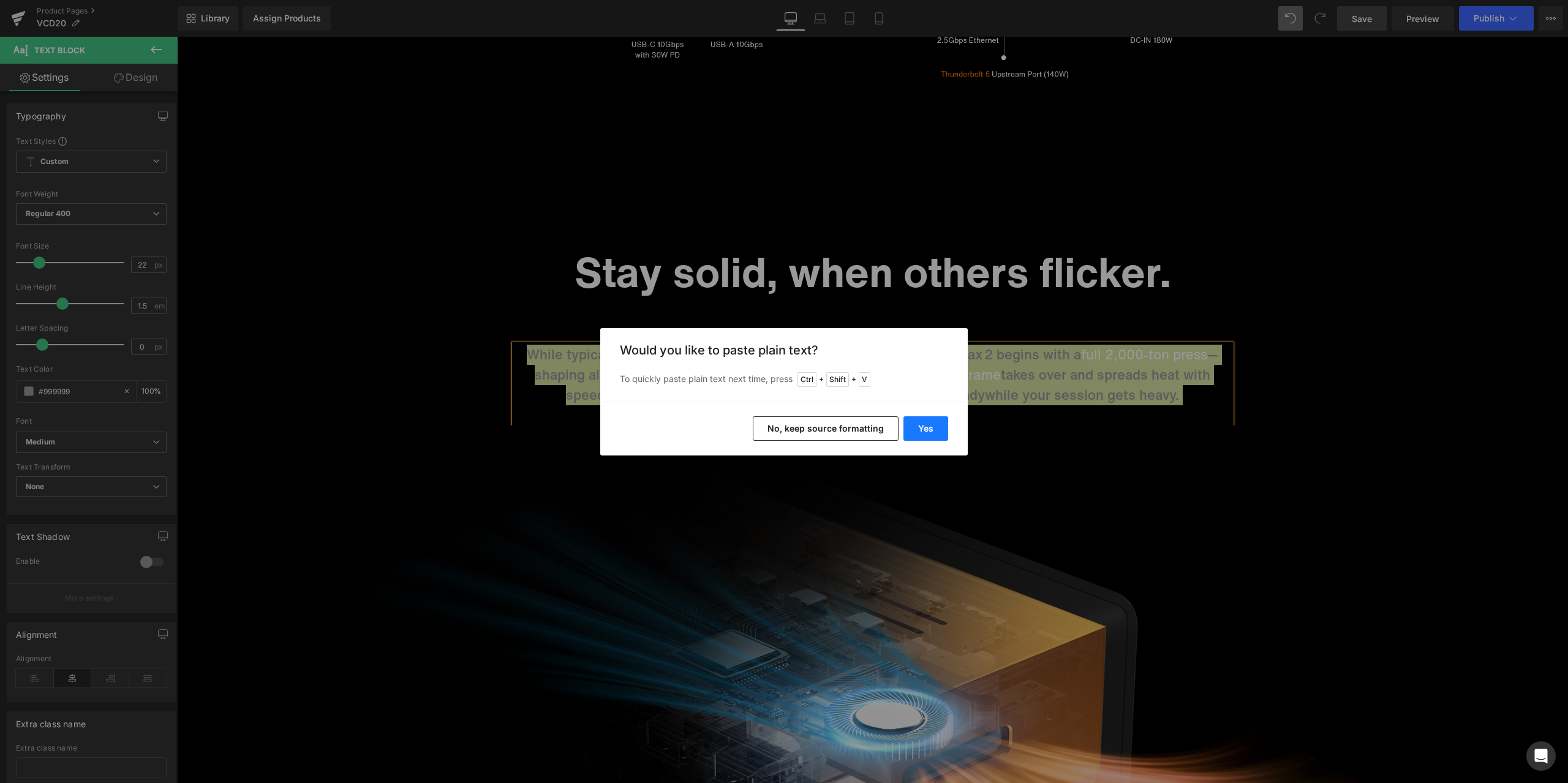
click at [938, 425] on button "Yes" at bounding box center [925, 428] width 44 height 25
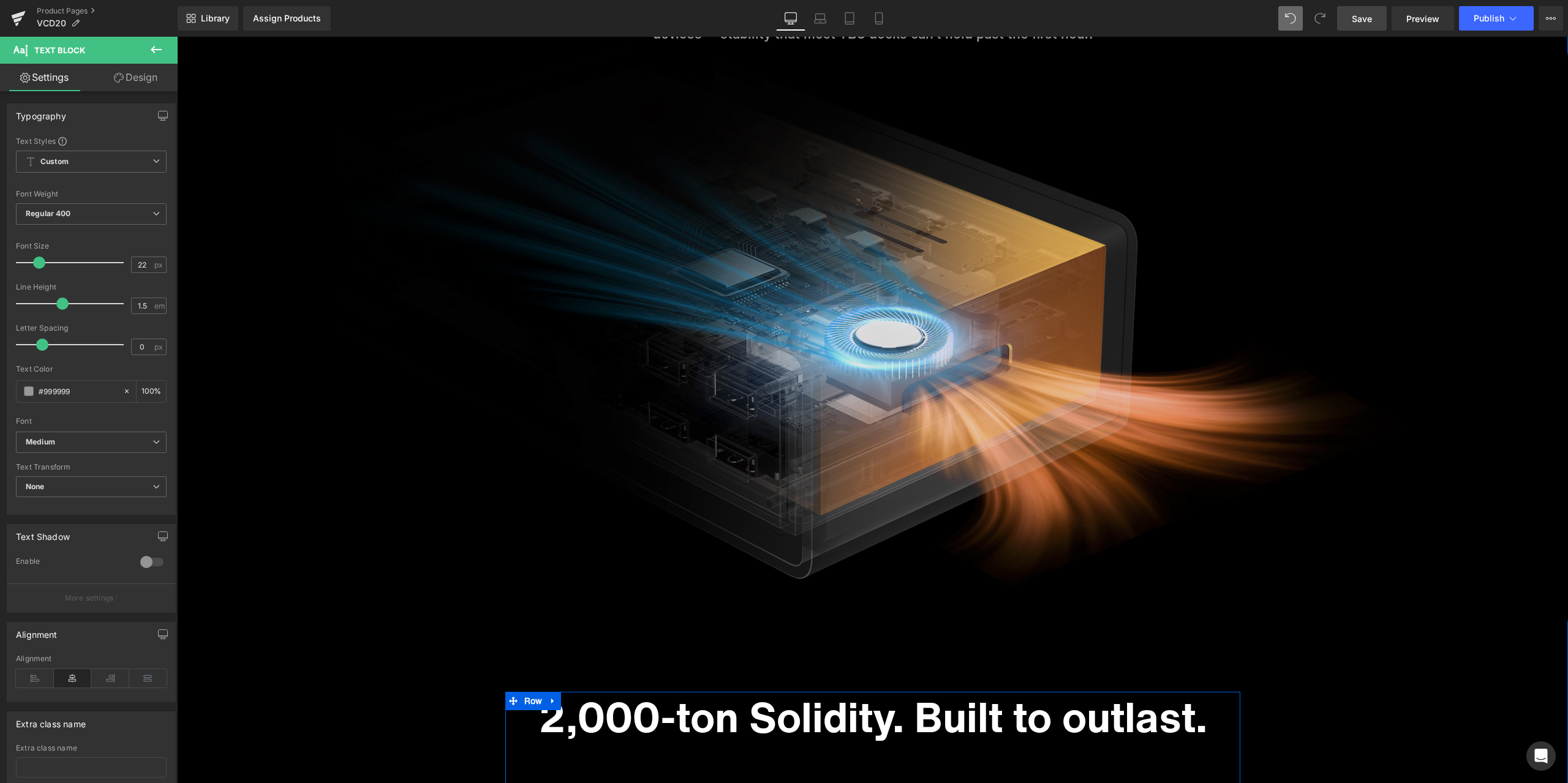
scroll to position [5540, 0]
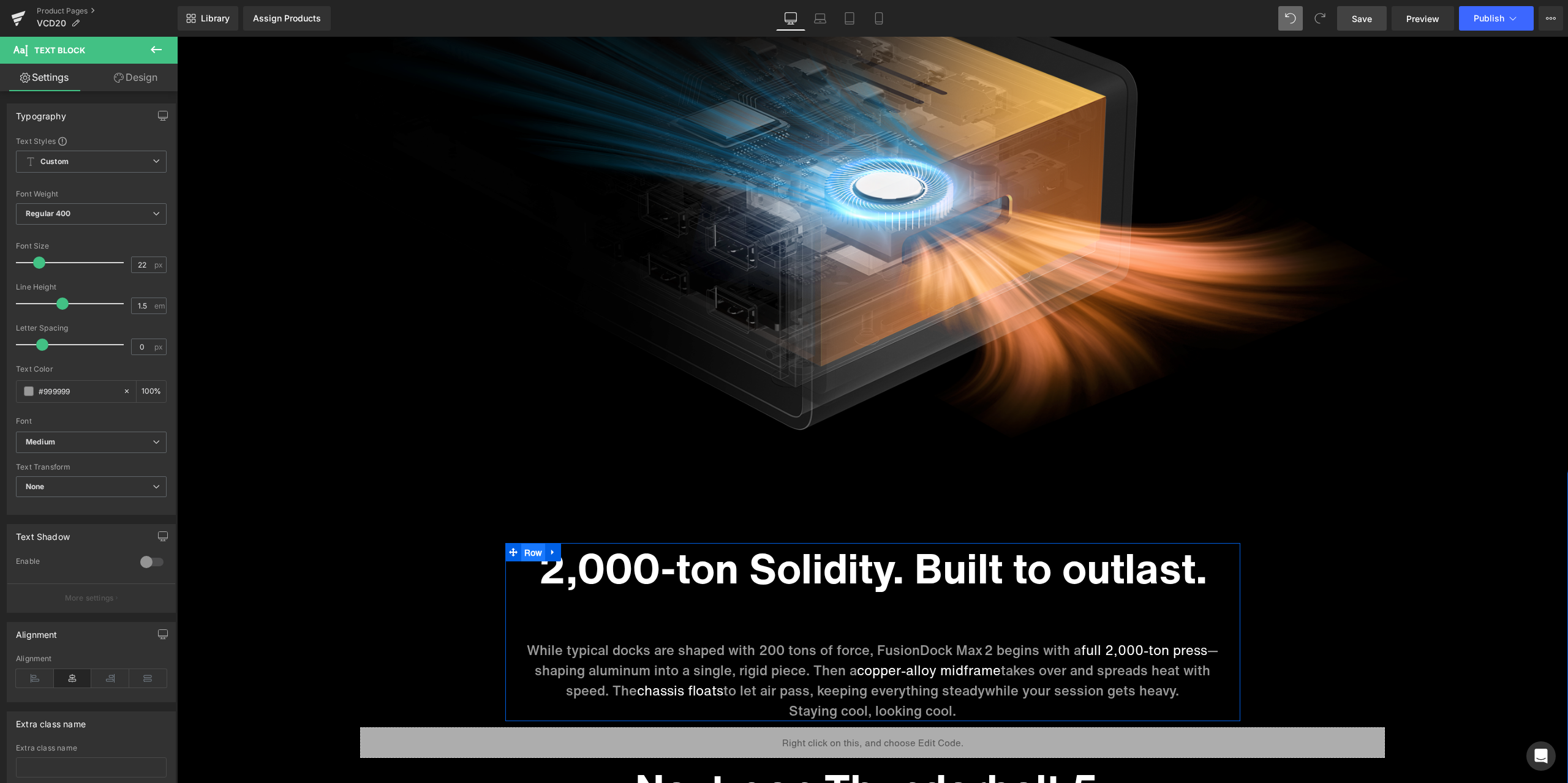
click at [524, 551] on span "Row" at bounding box center [533, 552] width 25 height 18
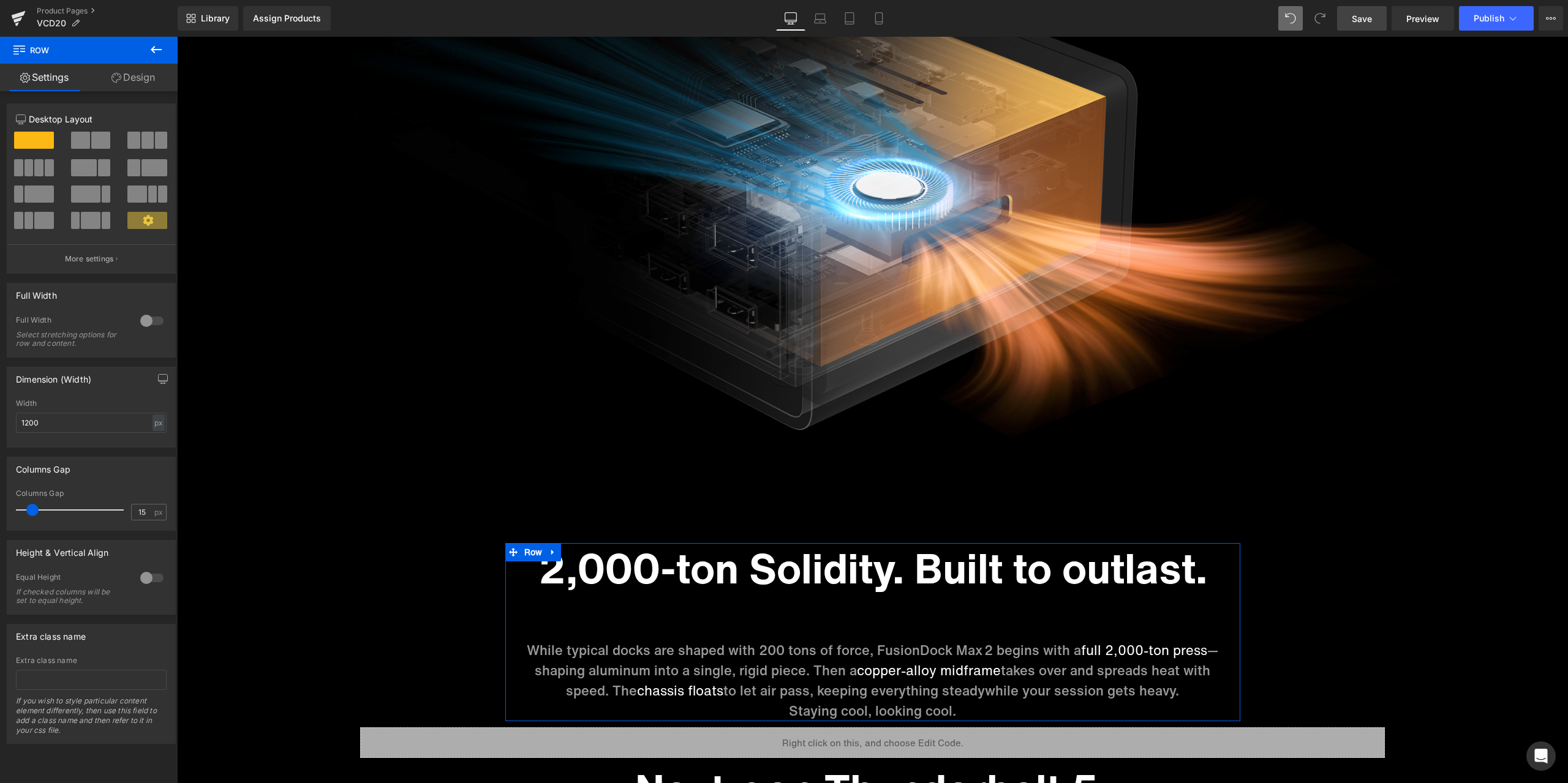
click at [140, 76] on link "Design" at bounding box center [133, 77] width 89 height 28
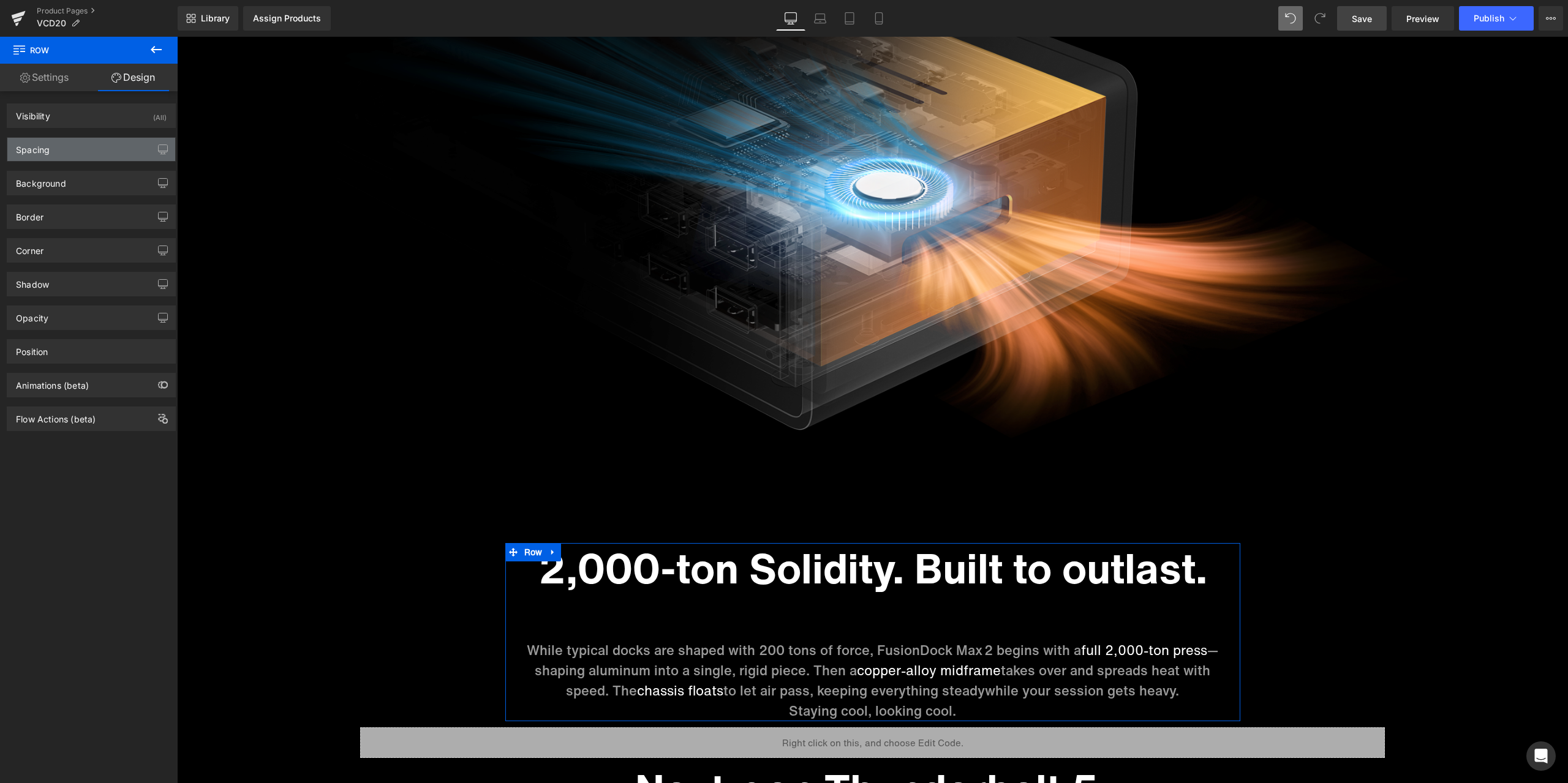
click at [83, 152] on div "Spacing" at bounding box center [90, 149] width 167 height 23
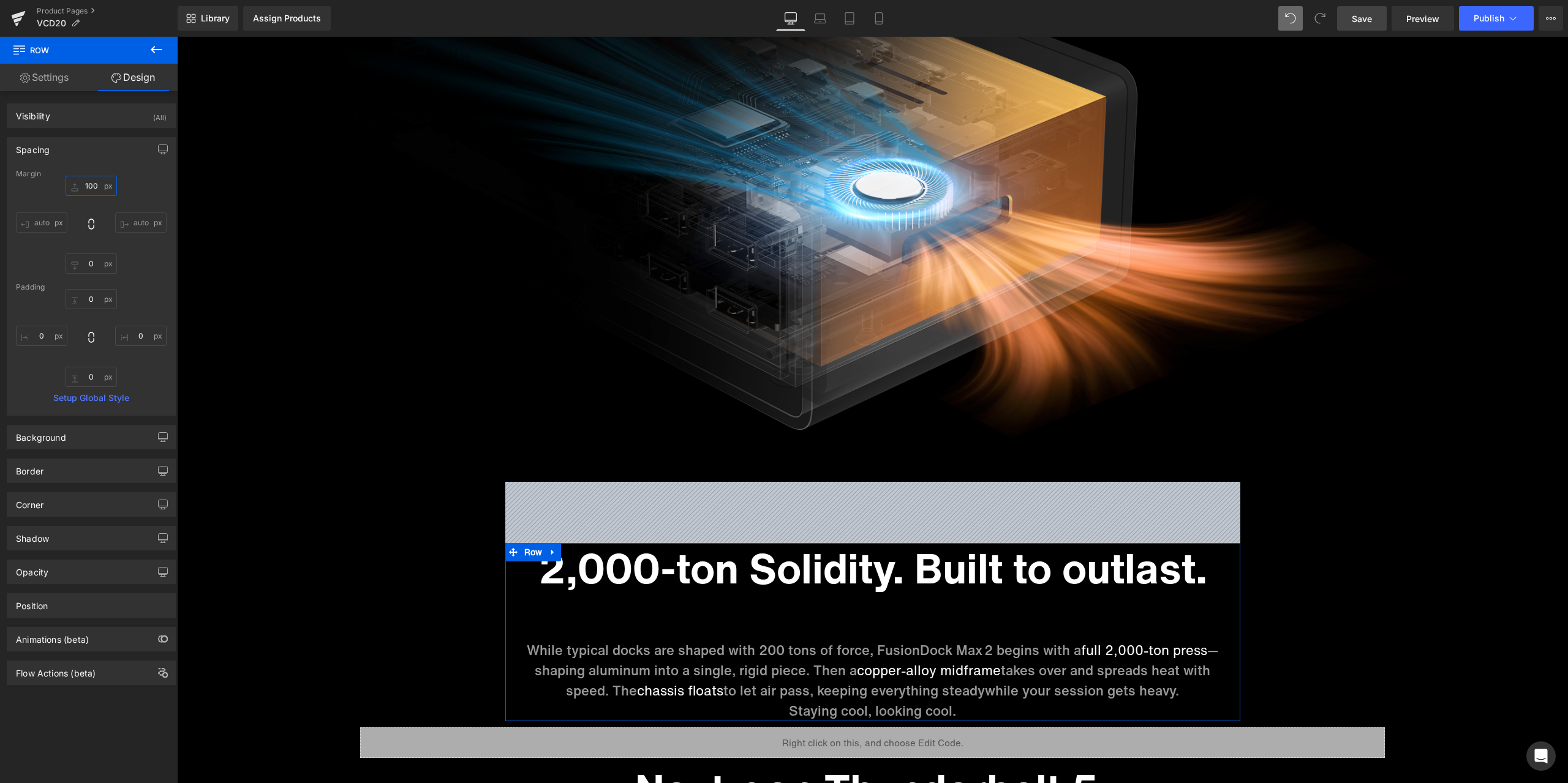
click at [86, 179] on input "100" at bounding box center [91, 186] width 52 height 20
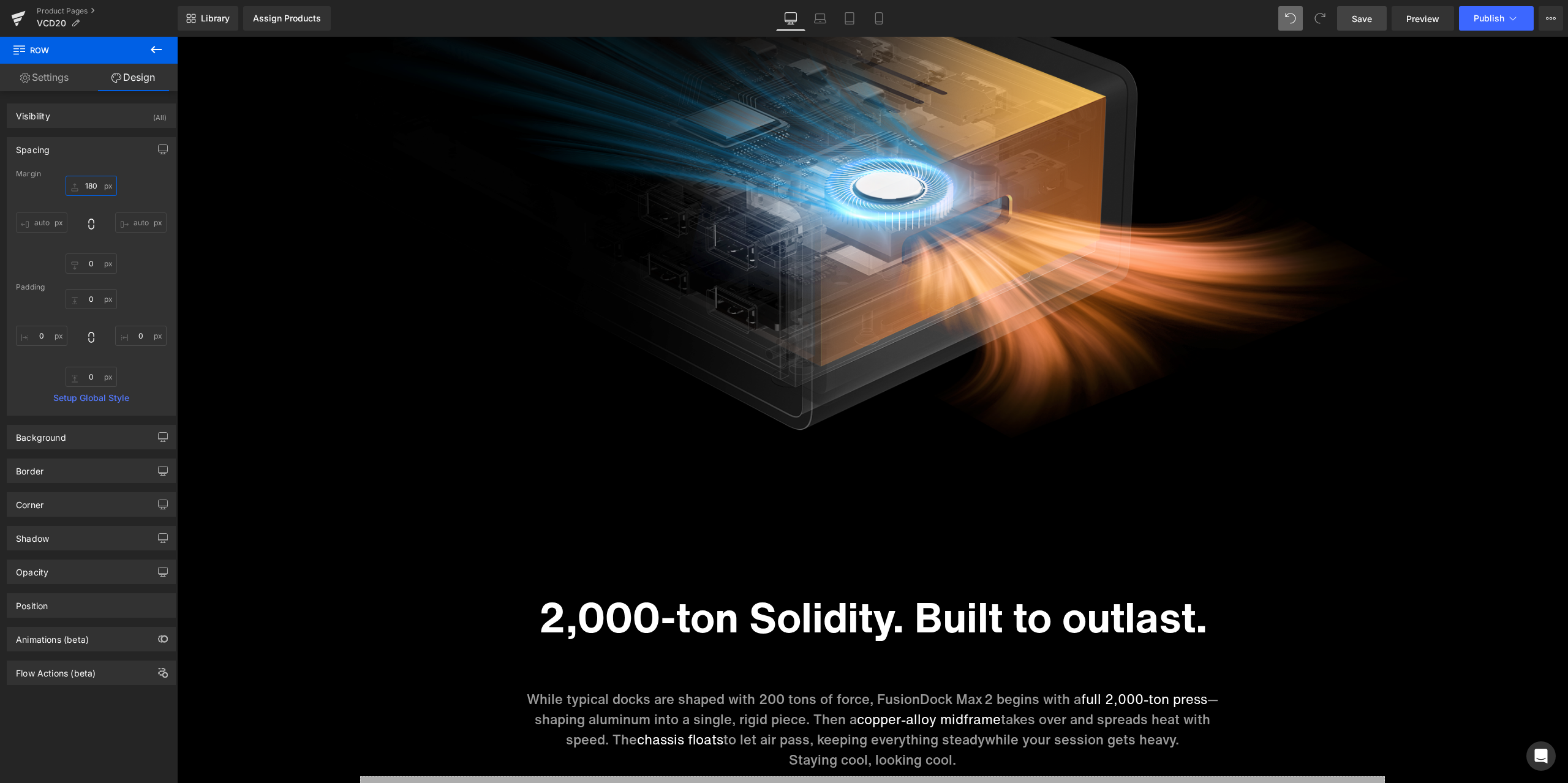
type input "180"
click at [1354, 21] on span "Save" at bounding box center [1361, 18] width 20 height 13
click at [60, 10] on link "Product Pages" at bounding box center [107, 11] width 141 height 10
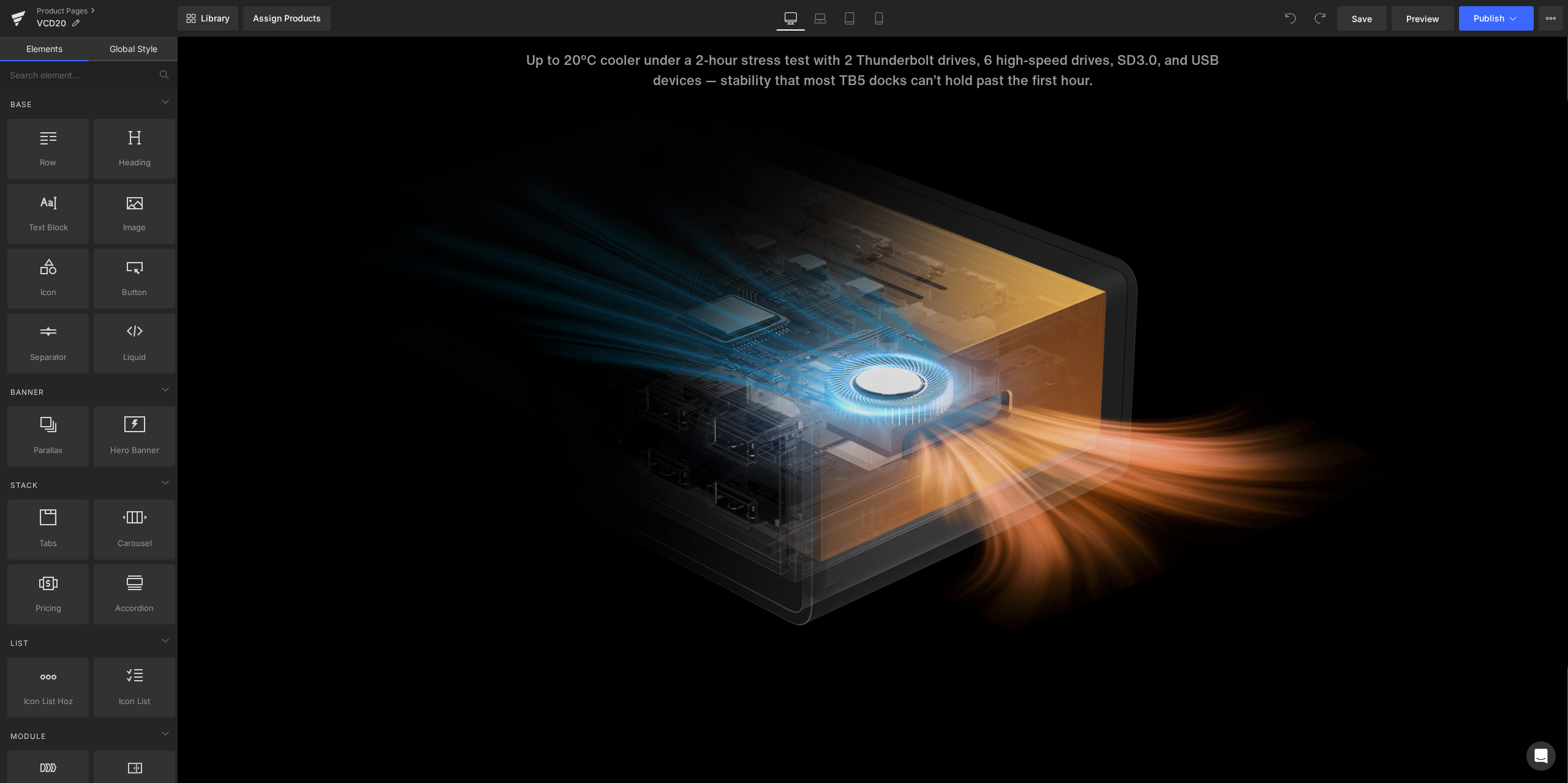
scroll to position [5143, 0]
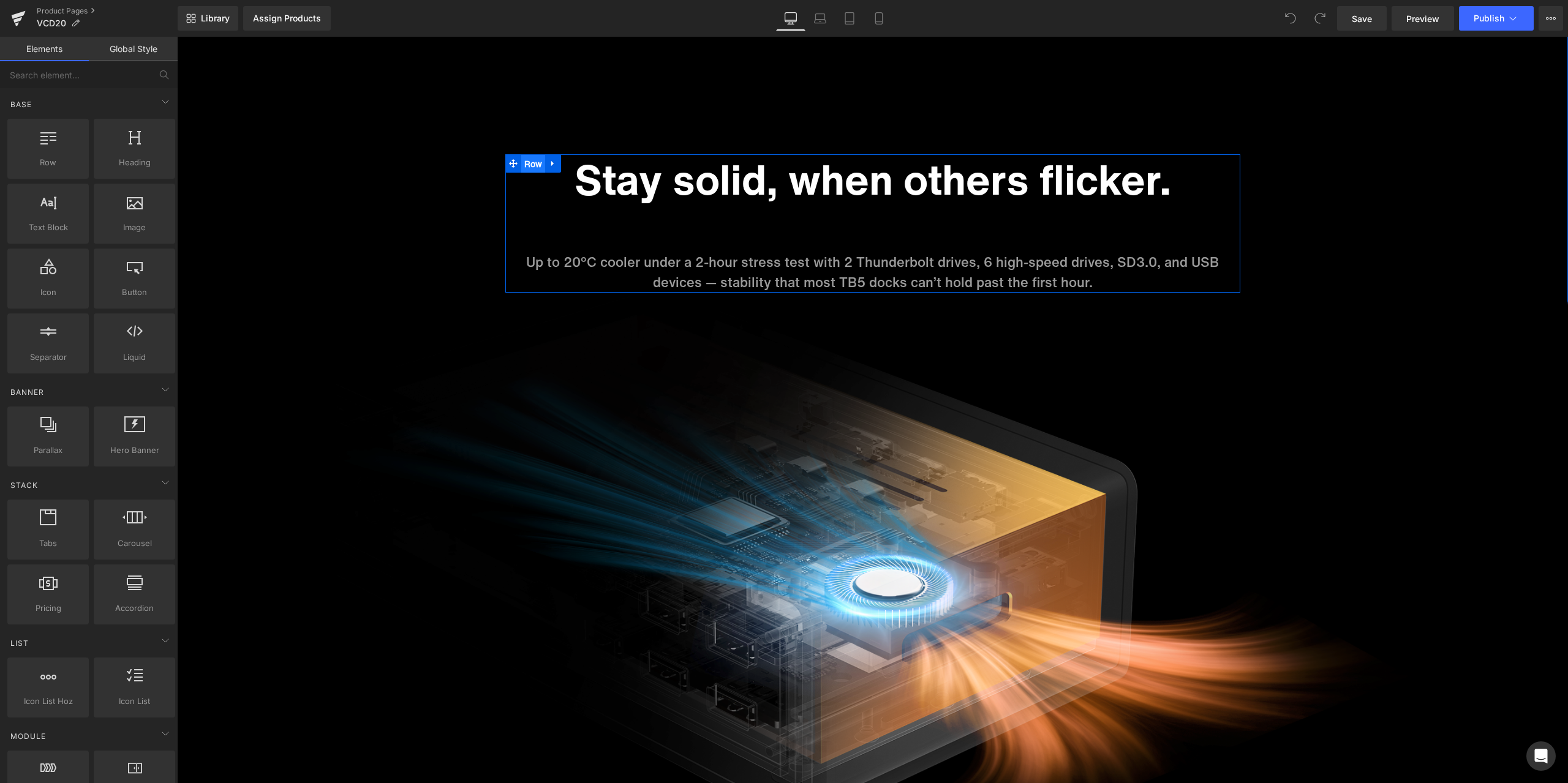
click at [528, 168] on ul "Row" at bounding box center [533, 163] width 56 height 18
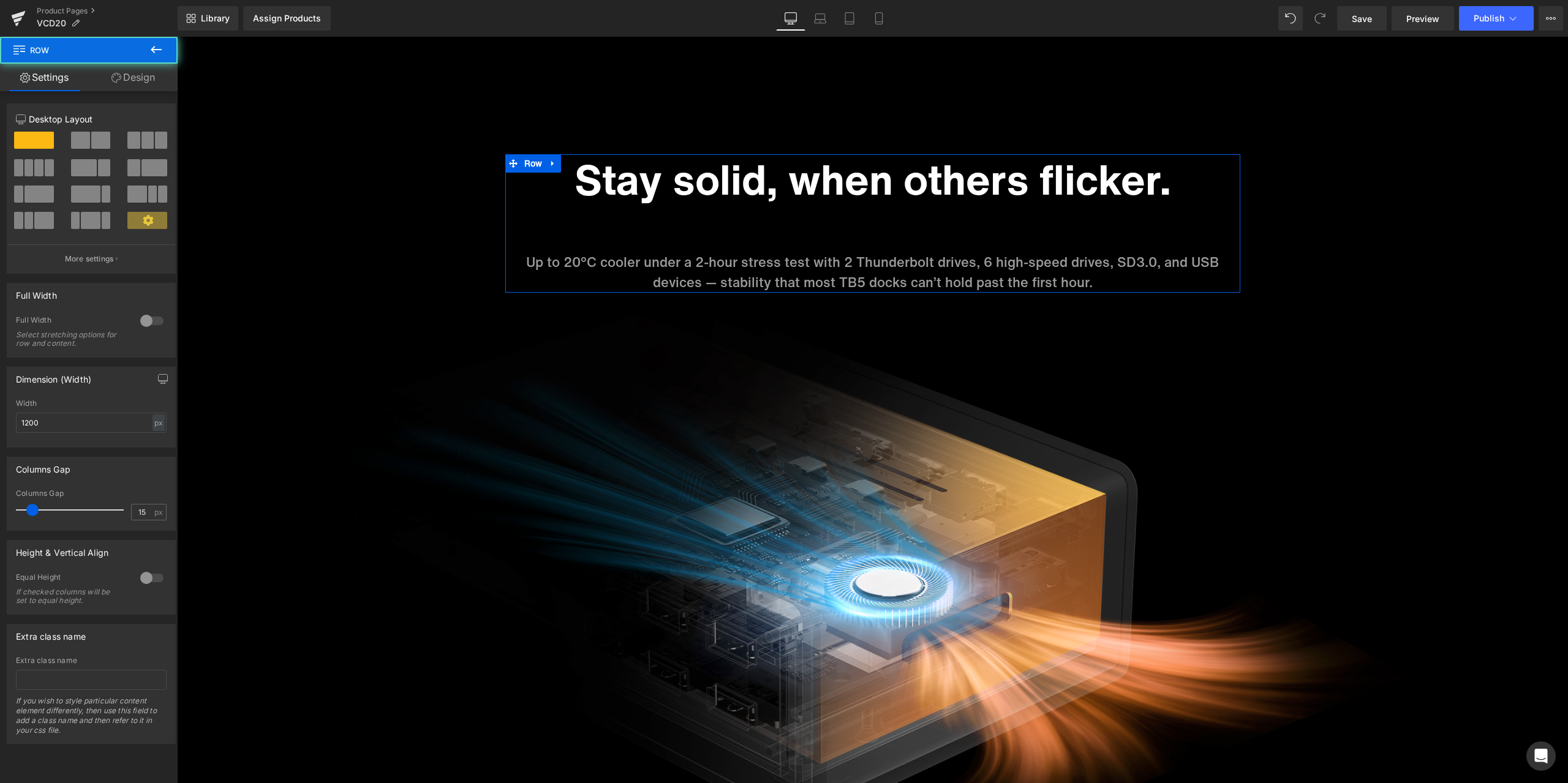
click at [126, 74] on link "Design" at bounding box center [133, 77] width 89 height 28
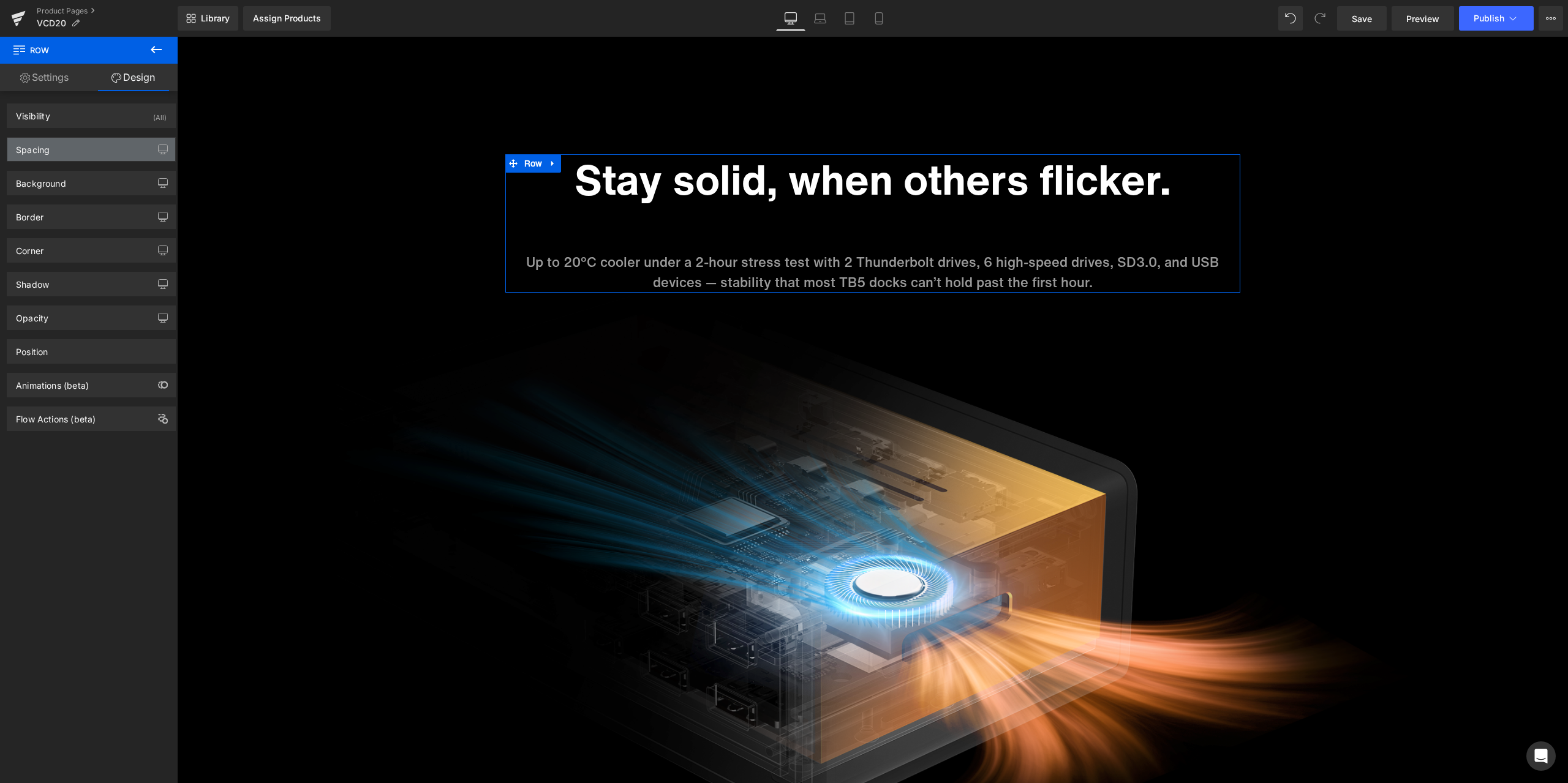
click at [95, 155] on div "Spacing" at bounding box center [90, 149] width 167 height 23
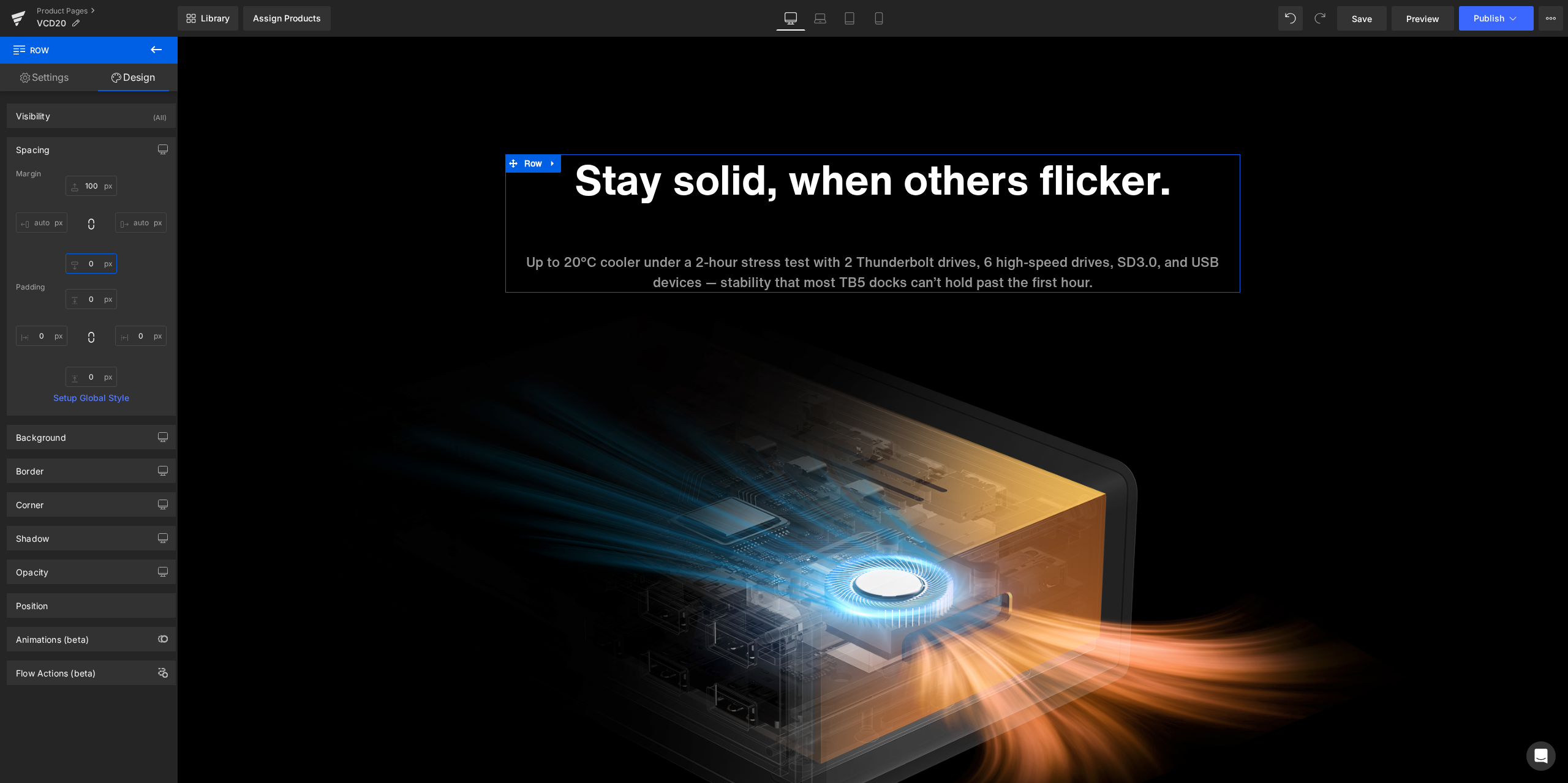
click at [101, 267] on input "0" at bounding box center [91, 263] width 52 height 20
type input "3"
click at [531, 163] on ul "Row" at bounding box center [533, 163] width 56 height 18
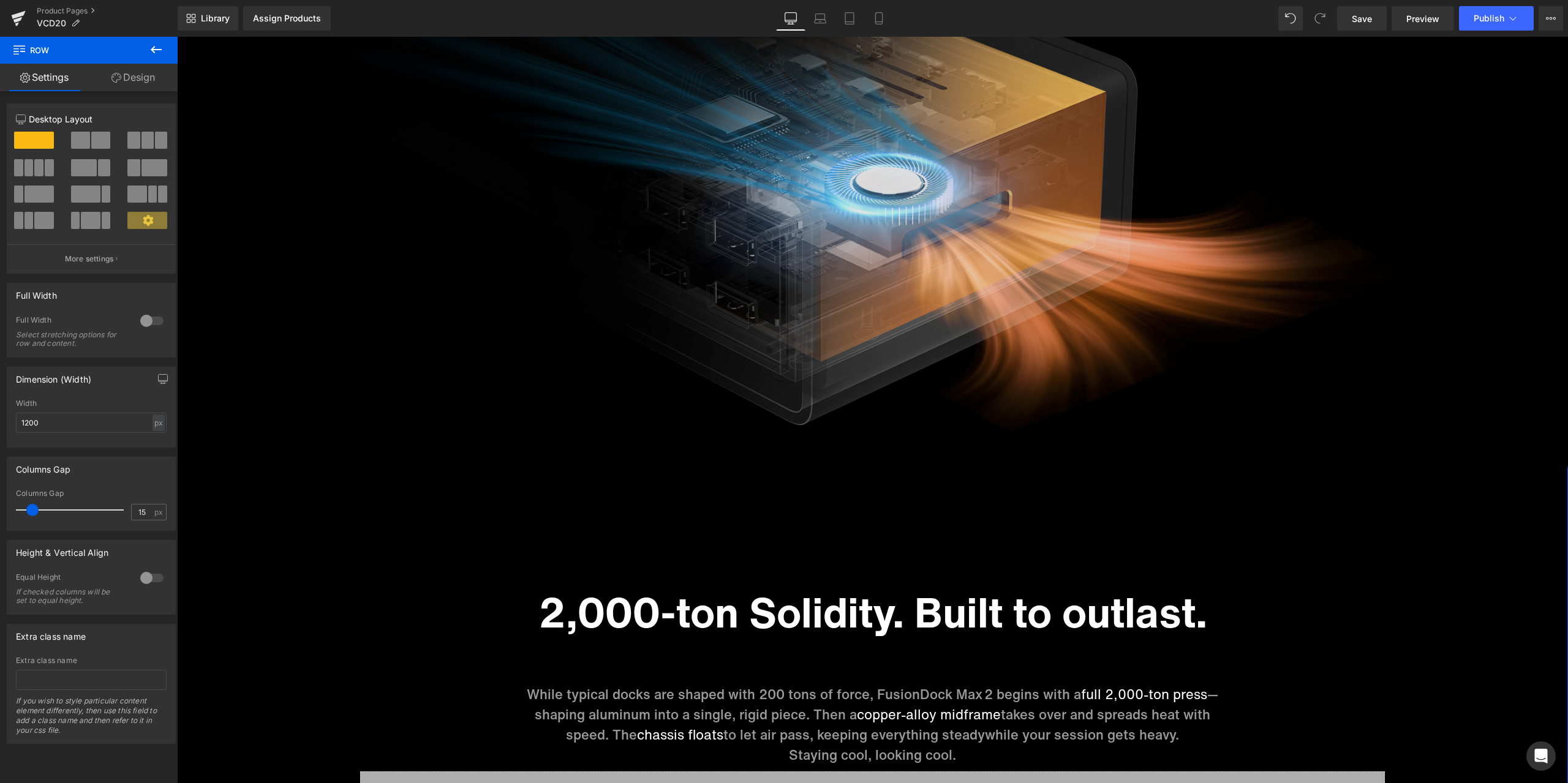
scroll to position [5694, 0]
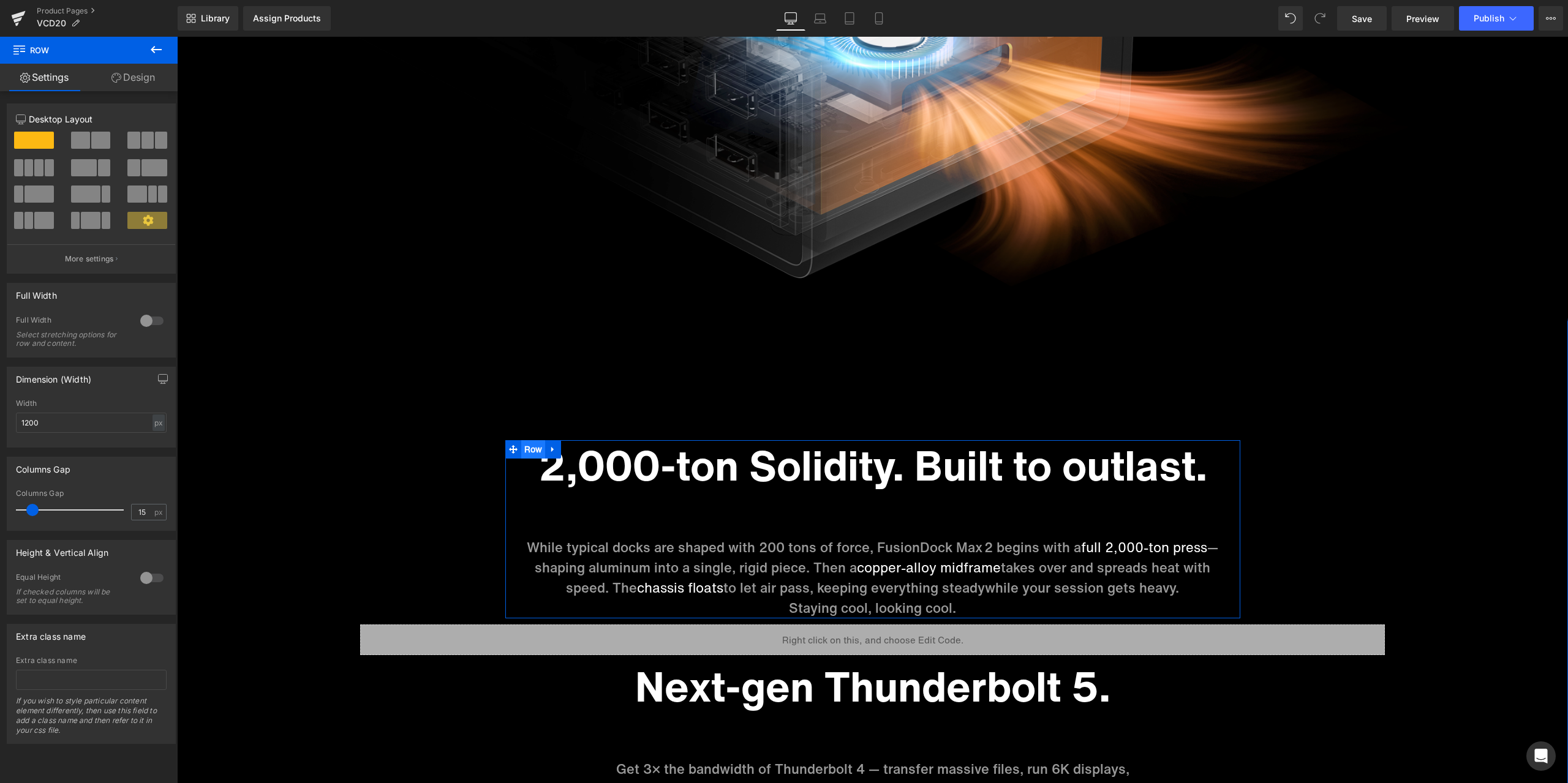
click at [531, 452] on ul "Row" at bounding box center [533, 449] width 56 height 18
click at [149, 79] on link "Design" at bounding box center [133, 77] width 89 height 28
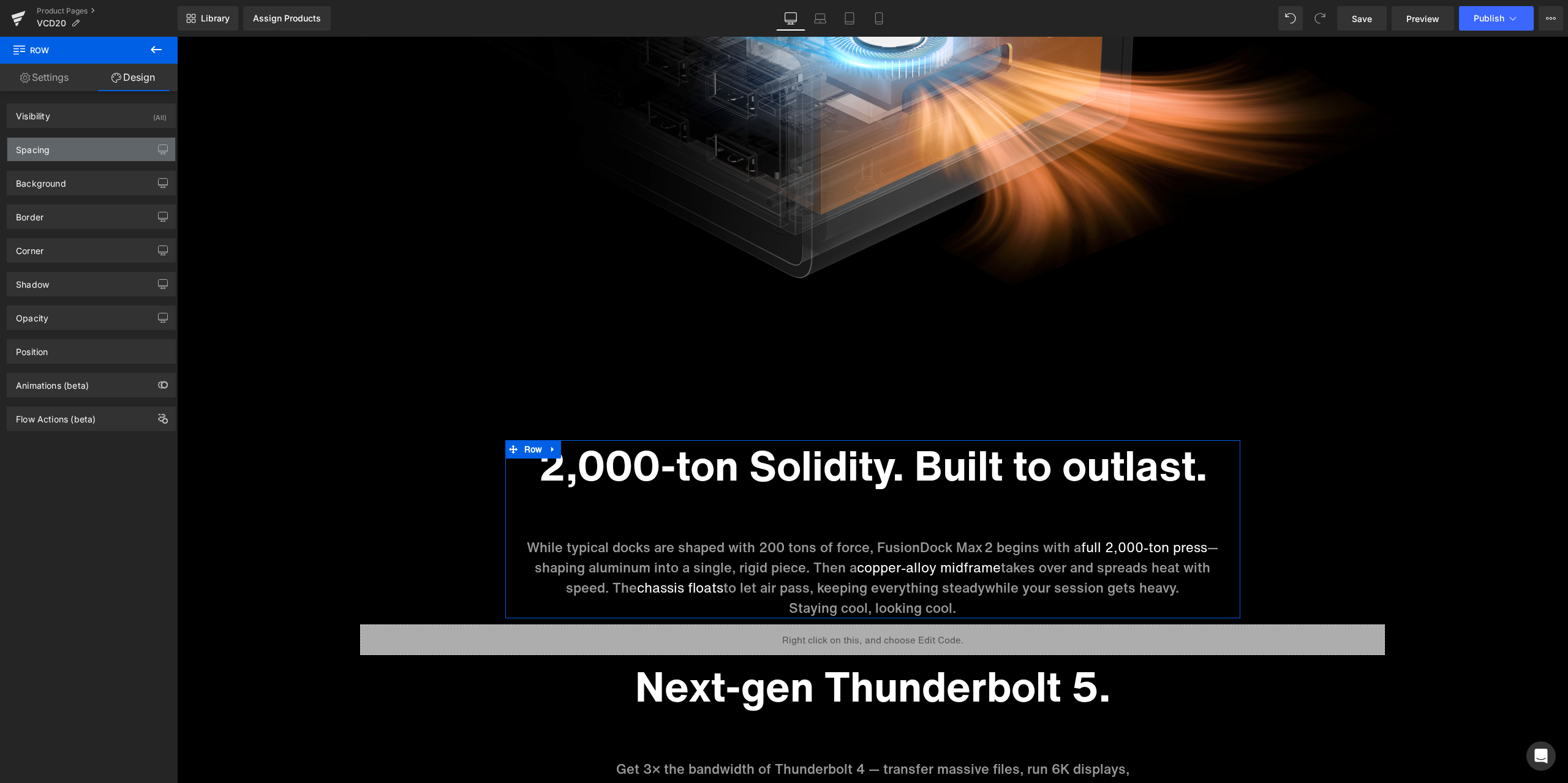
click at [86, 158] on div "Spacing" at bounding box center [90, 149] width 167 height 23
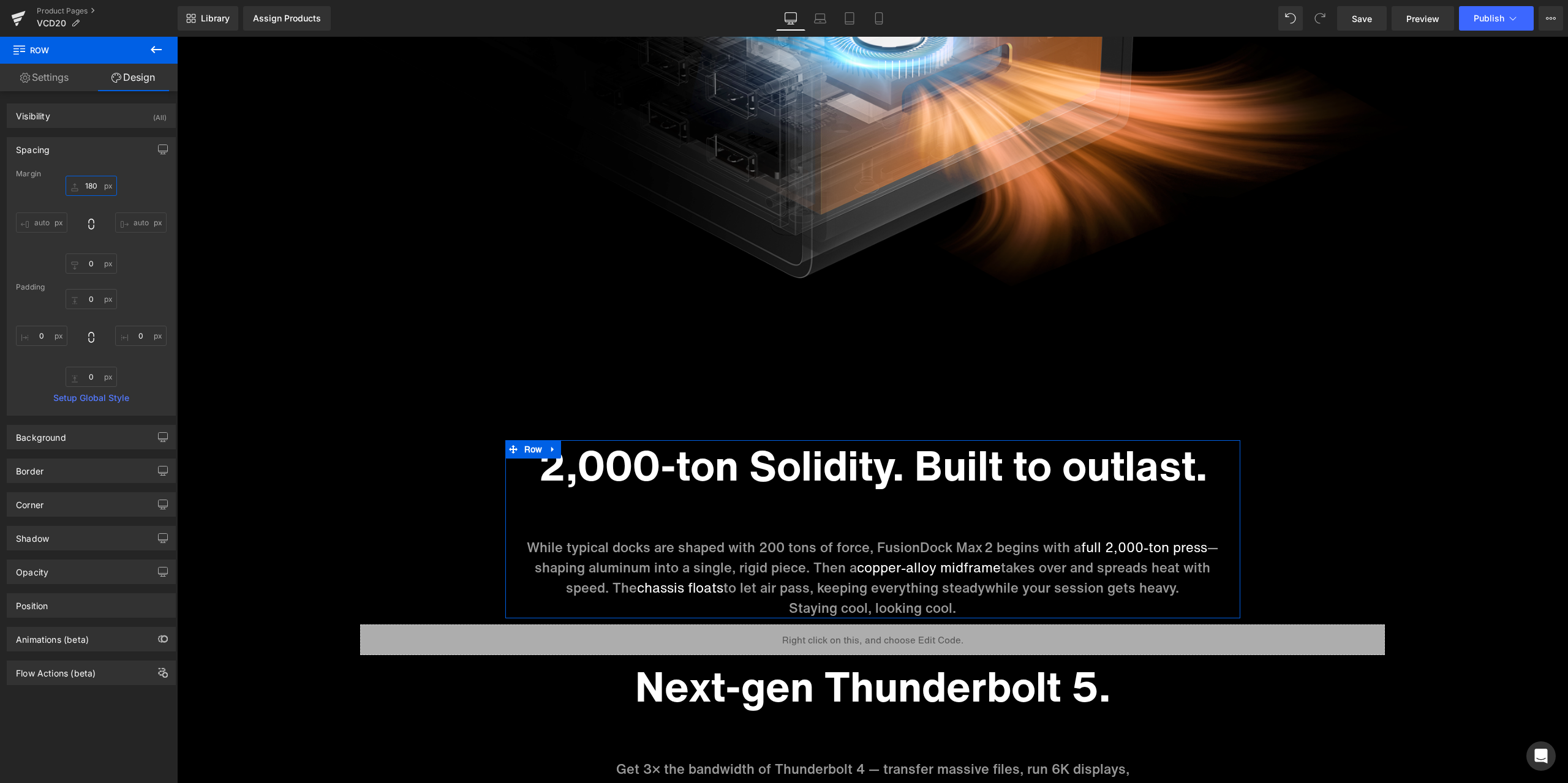
click at [93, 189] on input "180" at bounding box center [91, 186] width 52 height 20
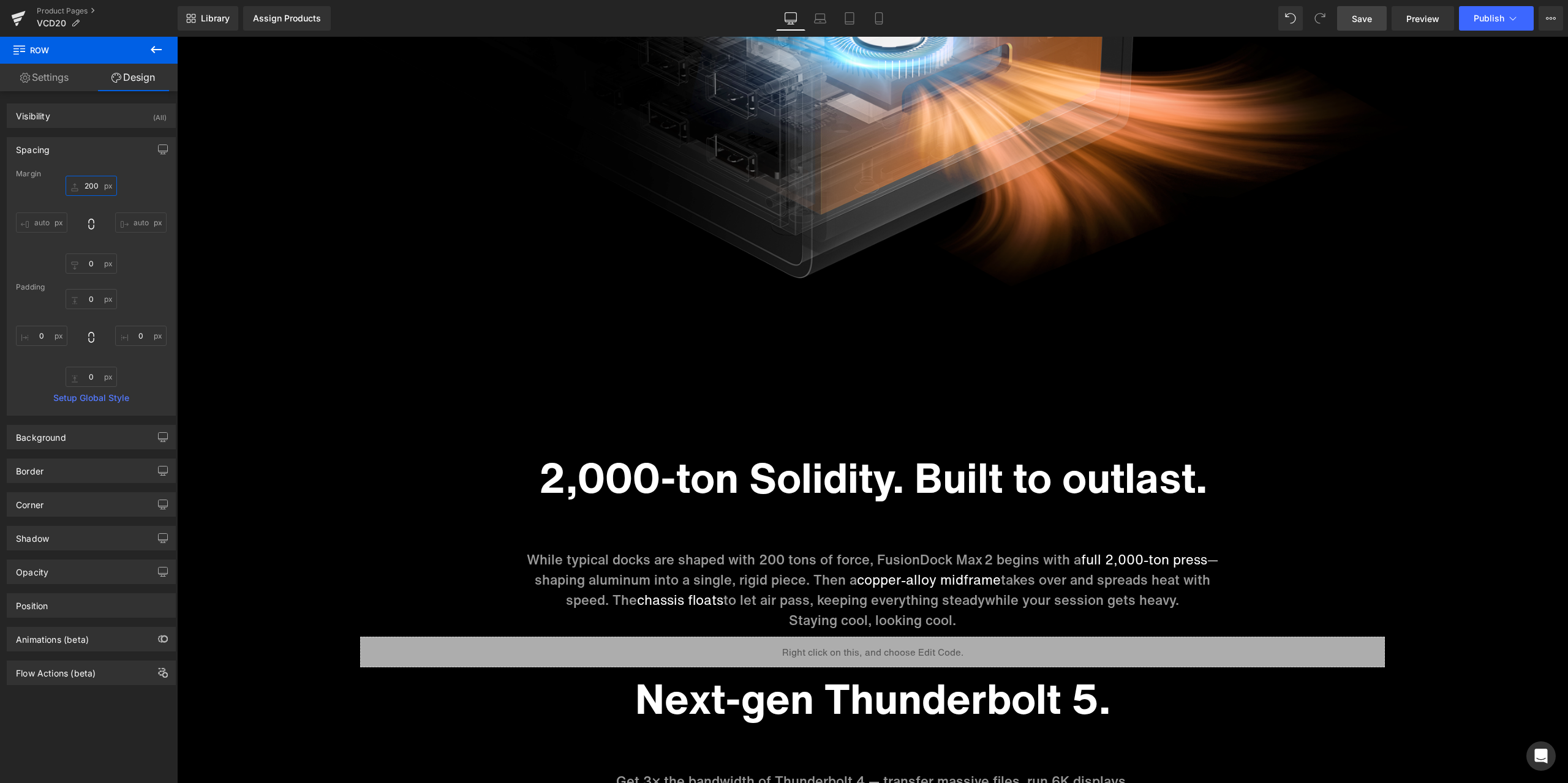
type input "200"
click at [1376, 19] on link "Save" at bounding box center [1362, 18] width 50 height 25
click at [76, 6] on div "Product Pages VCD20" at bounding box center [89, 18] width 178 height 36
click at [76, 9] on link "Product Pages" at bounding box center [107, 11] width 141 height 10
